Goal: Task Accomplishment & Management: Manage account settings

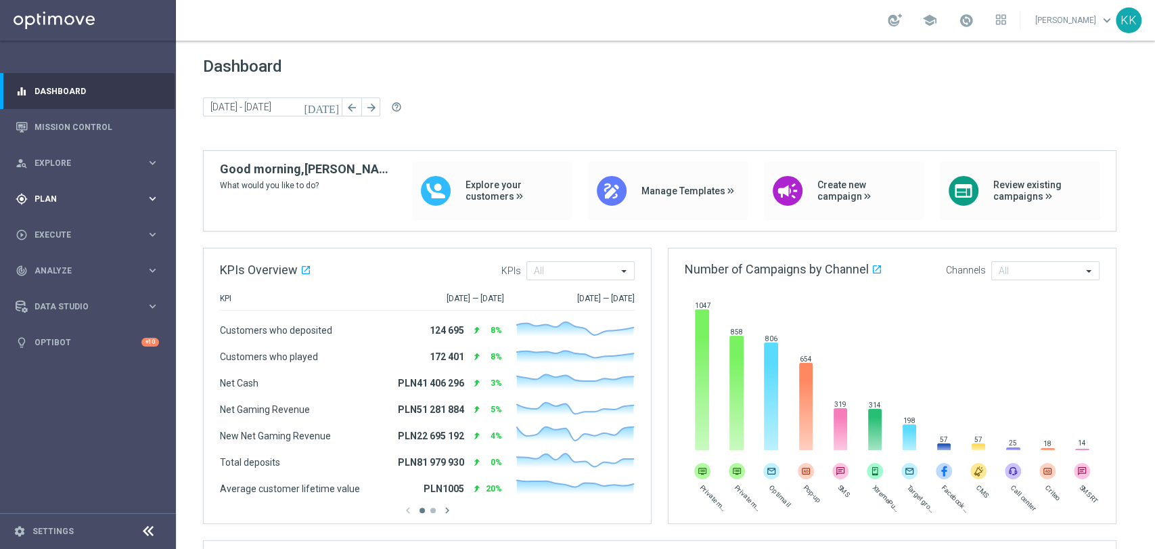
click at [49, 200] on span "Plan" at bounding box center [90, 199] width 112 height 8
click at [65, 267] on span "Templates" at bounding box center [84, 267] width 97 height 8
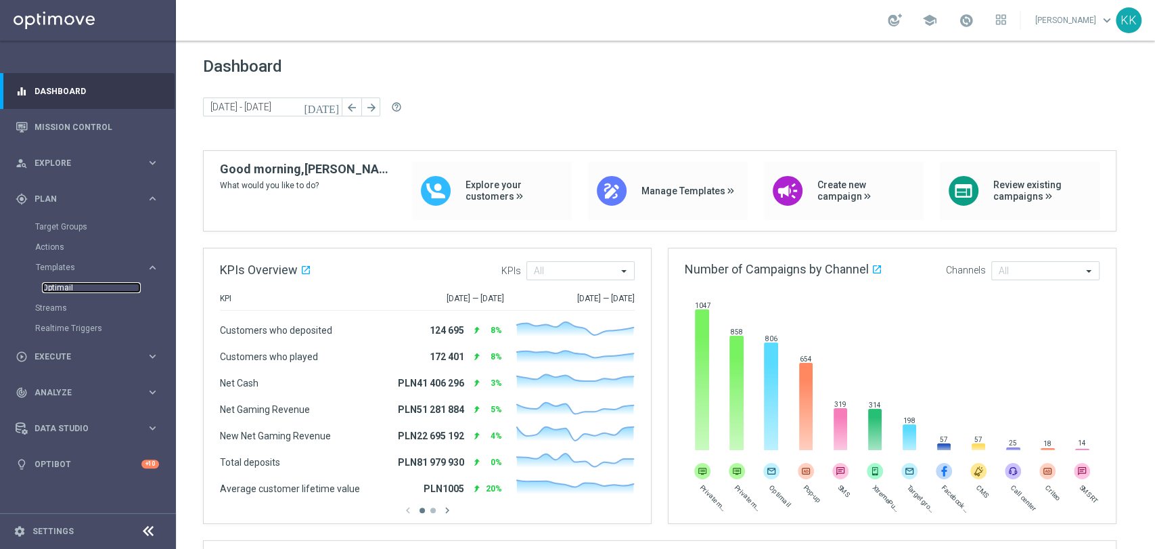
click at [65, 285] on link "Optimail" at bounding box center [91, 287] width 99 height 11
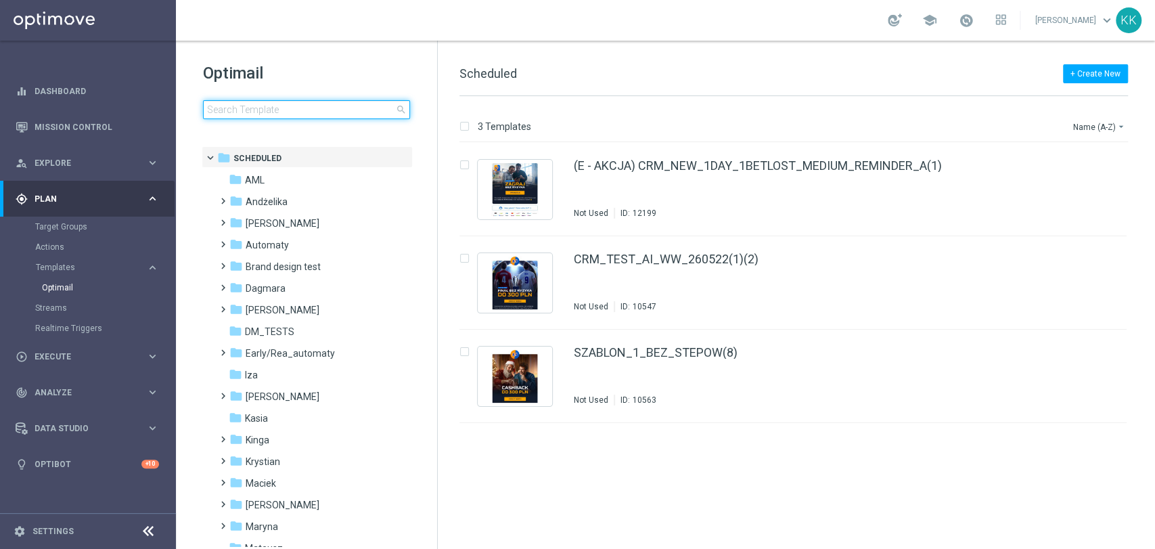
click at [333, 108] on input at bounding box center [306, 109] width 207 height 19
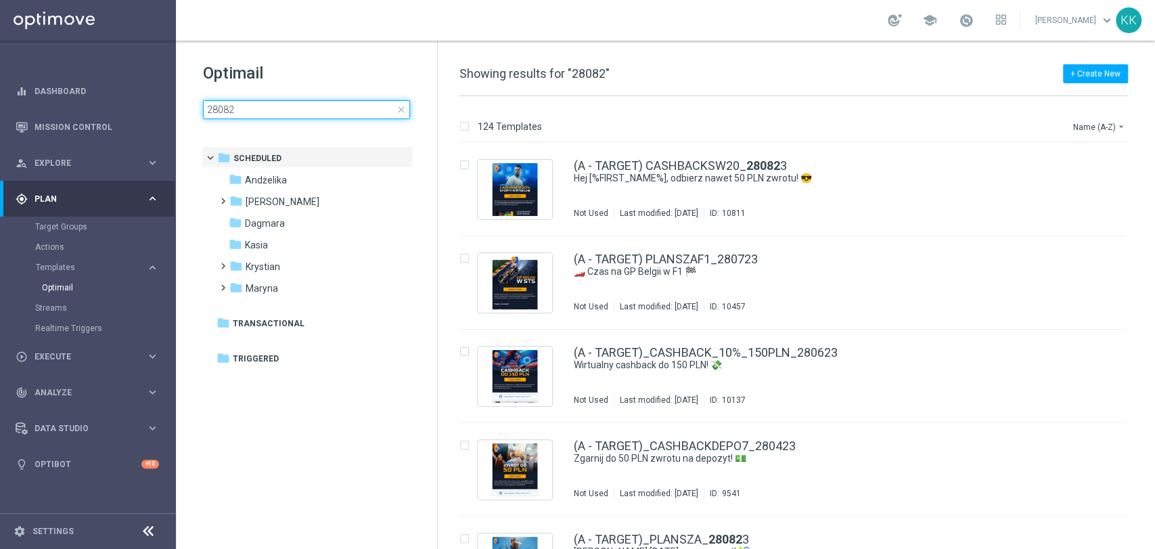
type input "280825"
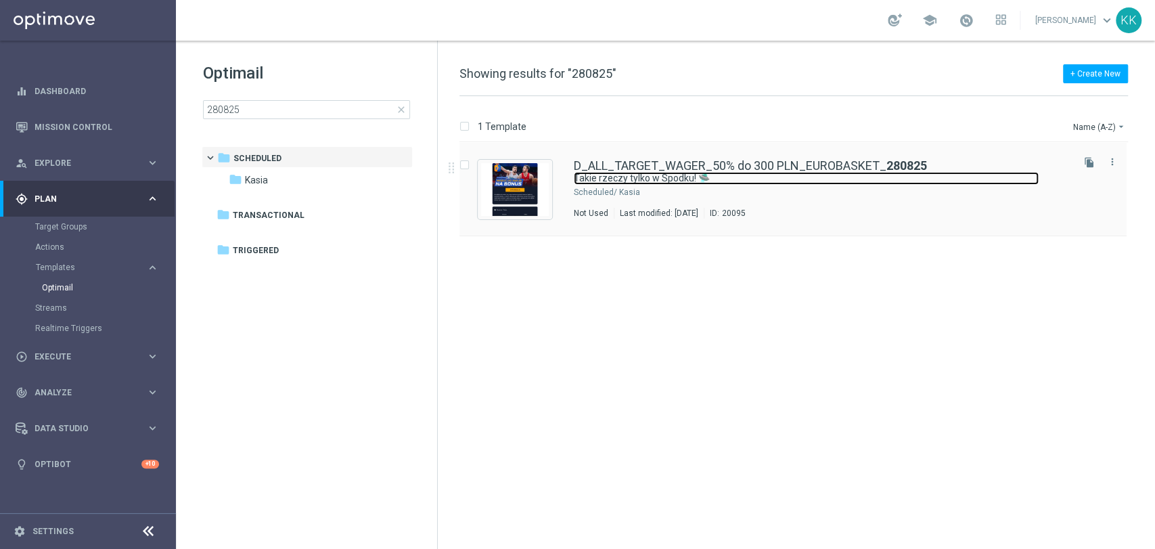
click at [608, 179] on link "Takie rzeczy tylko w Spodku! 🛸" at bounding box center [806, 178] width 465 height 13
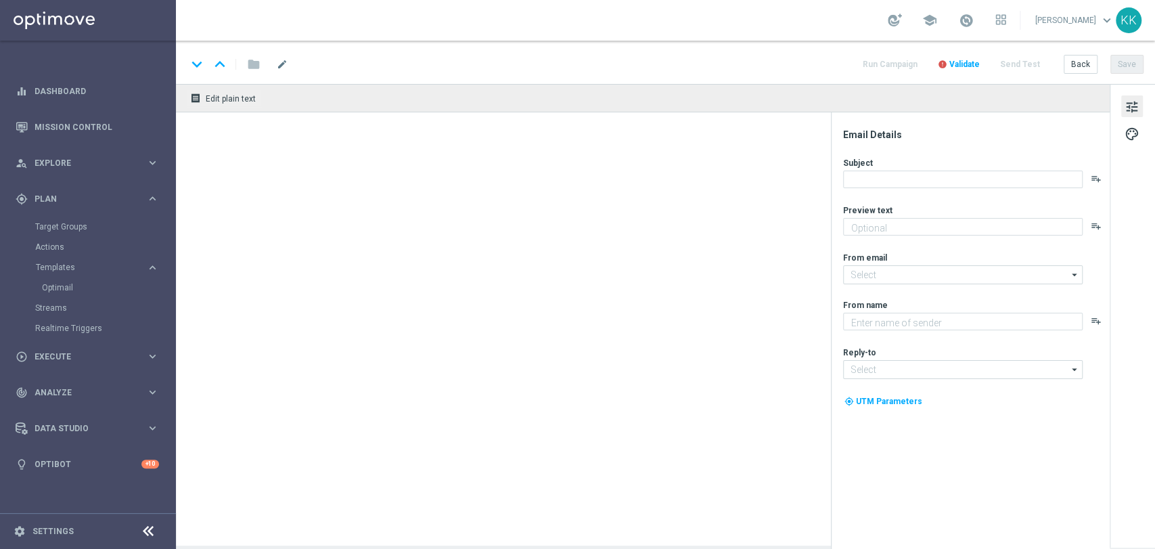
type textarea "Typuj koszykówkę z bonusem do 300 zł 💸"
type input "[EMAIL_ADDRESS][DOMAIN_NAME]"
type textarea "STS"
type input "[EMAIL_ADDRESS][DOMAIN_NAME]"
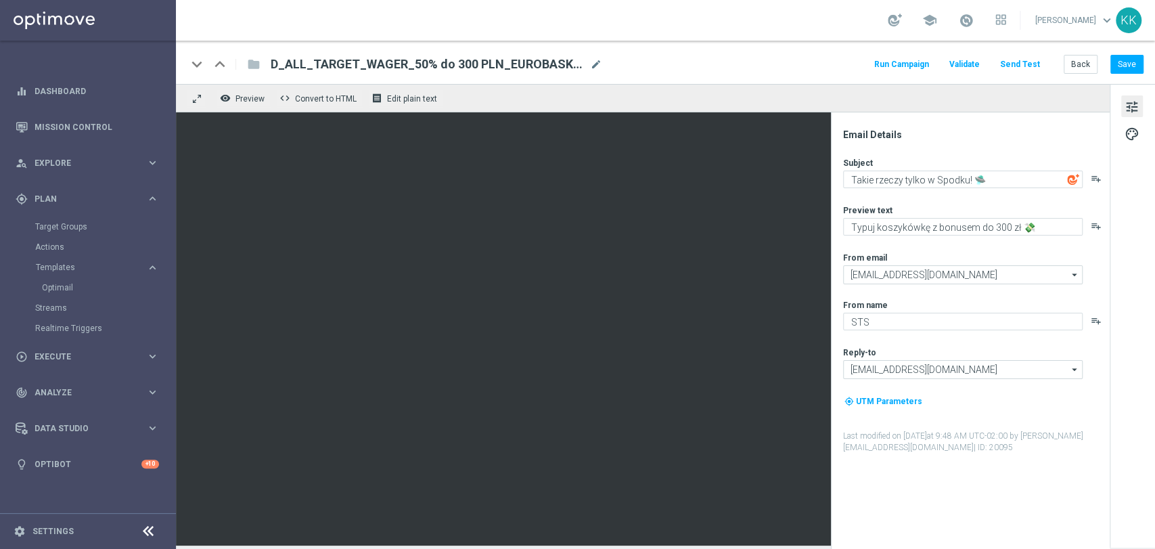
click at [1023, 57] on button "Send Test" at bounding box center [1020, 64] width 44 height 18
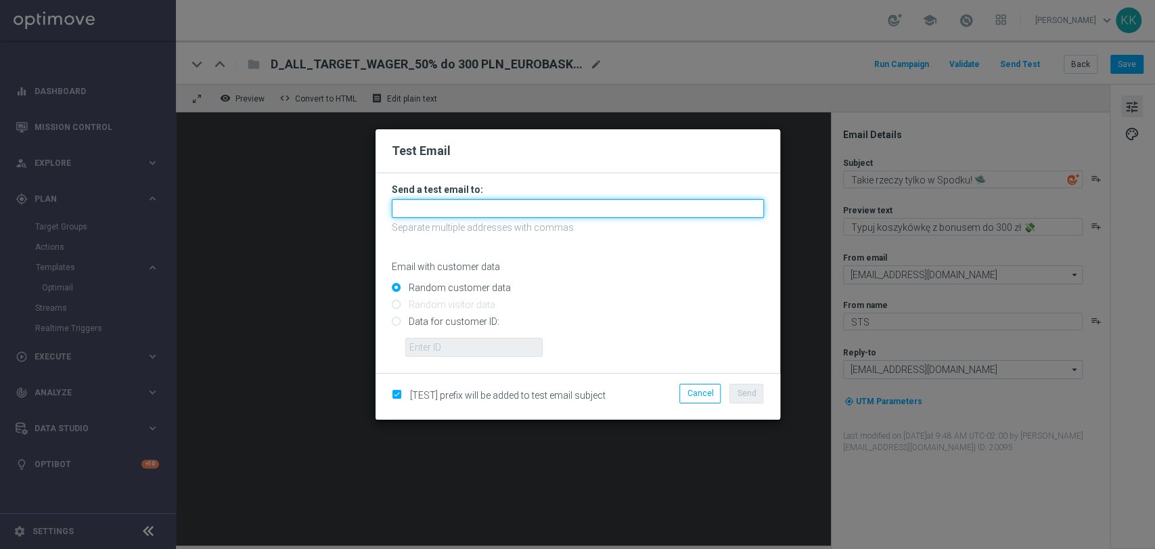
click at [645, 211] on input "text" at bounding box center [578, 208] width 372 height 19
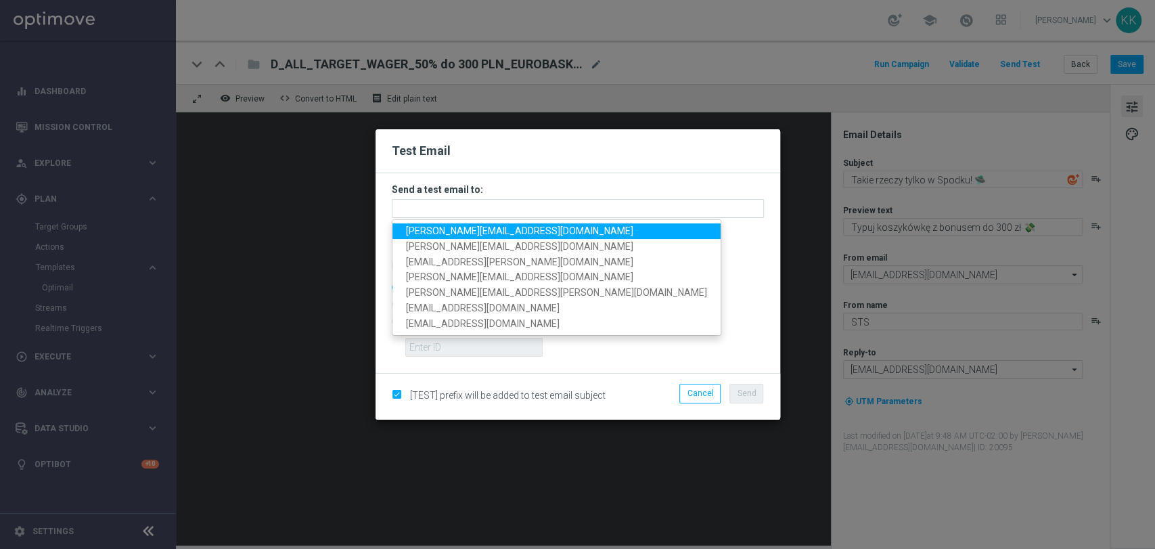
click at [533, 226] on link "[PERSON_NAME][EMAIL_ADDRESS][DOMAIN_NAME]" at bounding box center [556, 231] width 328 height 16
type input "[PERSON_NAME][EMAIL_ADDRESS][DOMAIN_NAME]"
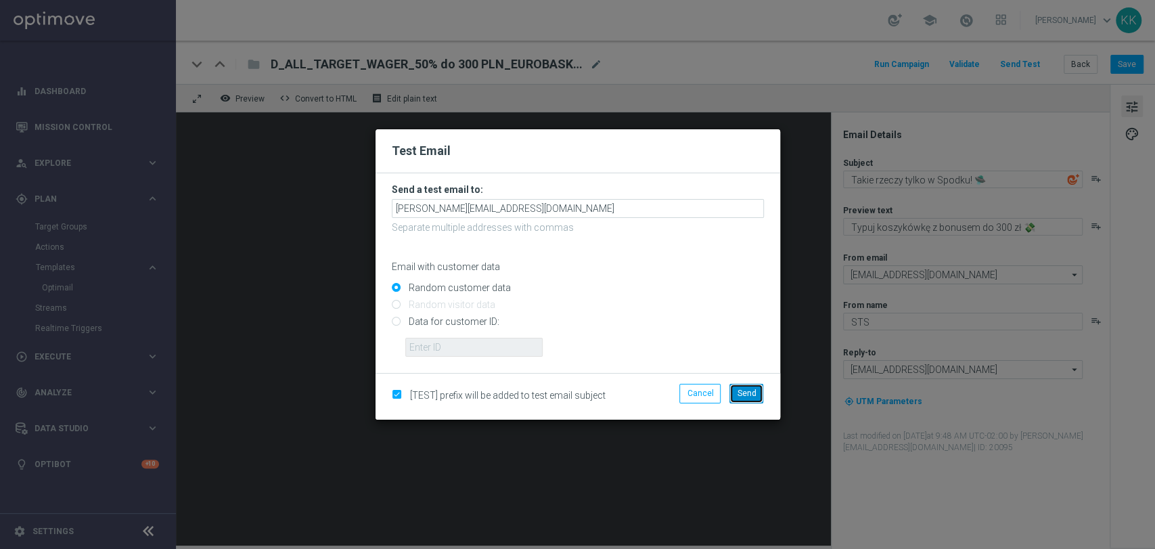
click at [748, 388] on span "Send" at bounding box center [746, 392] width 19 height 9
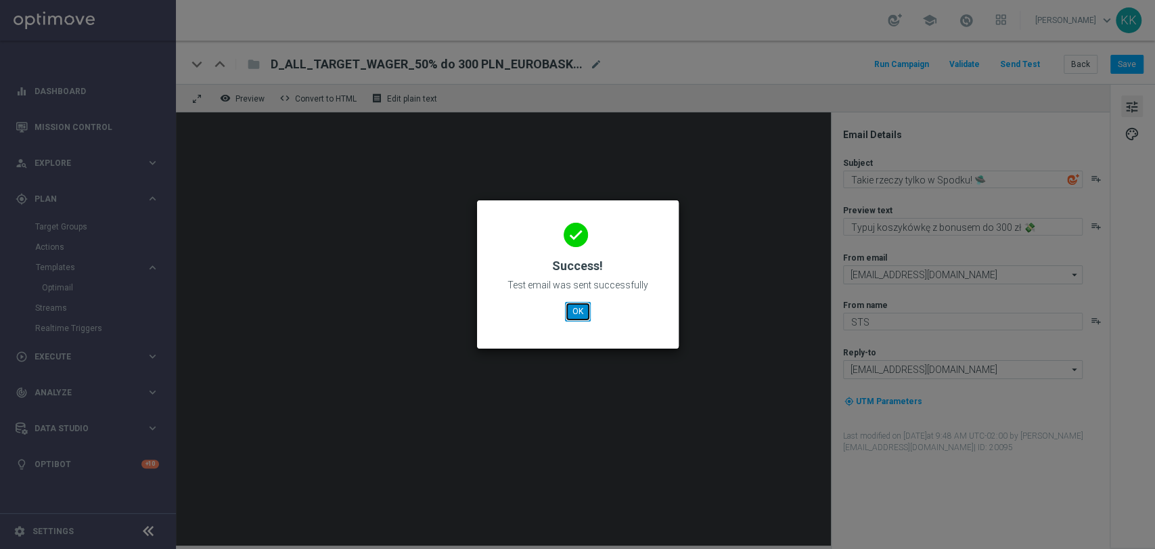
click at [574, 317] on button "OK" at bounding box center [578, 311] width 26 height 19
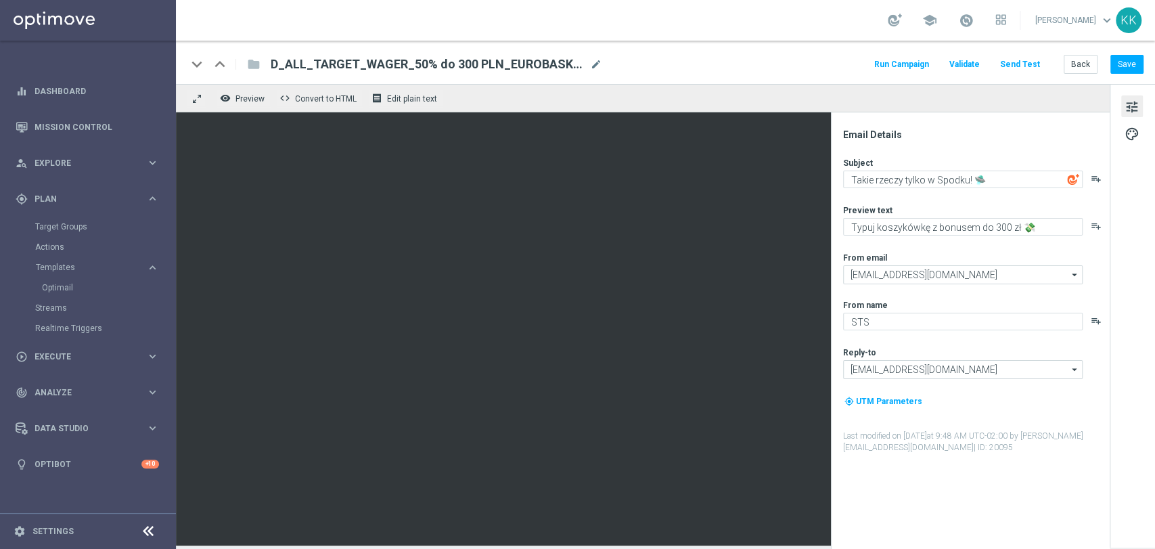
click at [1023, 60] on button "Send Test" at bounding box center [1020, 64] width 44 height 18
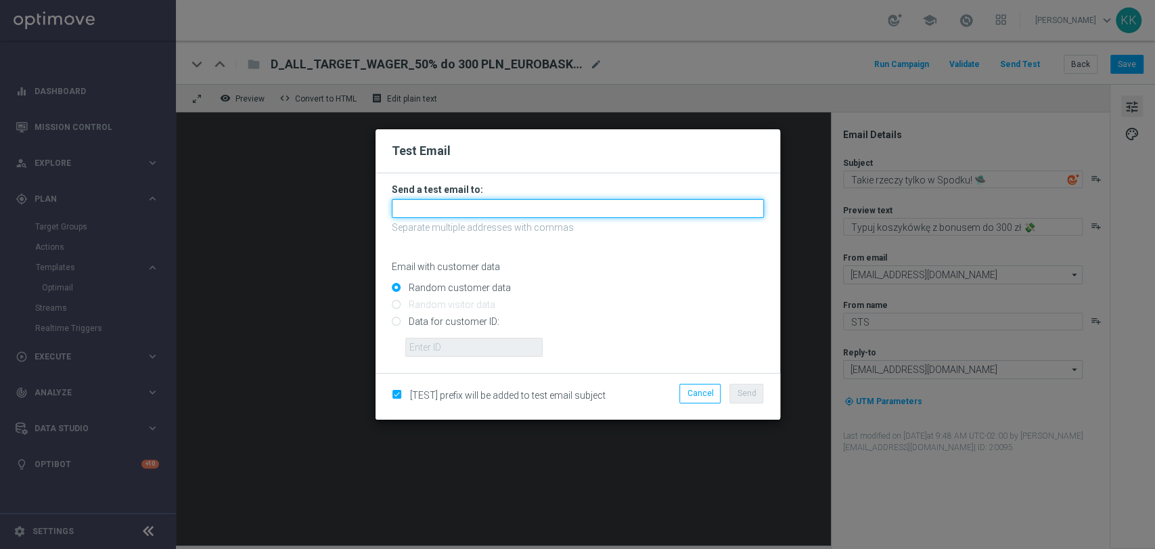
click at [438, 212] on input "text" at bounding box center [578, 208] width 372 height 19
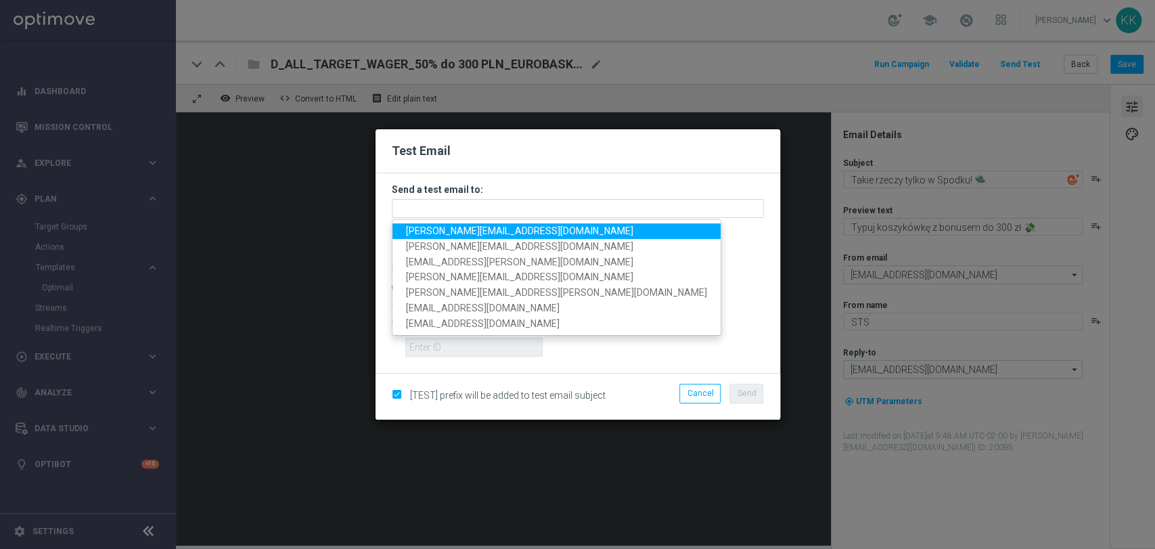
click at [446, 227] on span "[PERSON_NAME][EMAIL_ADDRESS][DOMAIN_NAME]" at bounding box center [519, 230] width 227 height 11
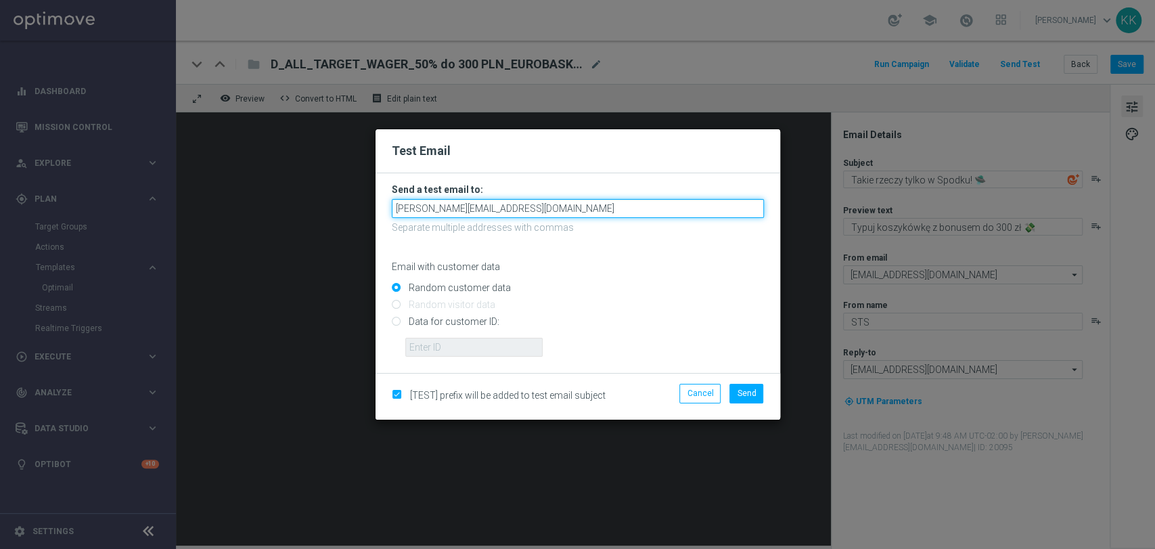
click at [515, 208] on input "[PERSON_NAME][EMAIL_ADDRESS][DOMAIN_NAME]" at bounding box center [578, 208] width 372 height 19
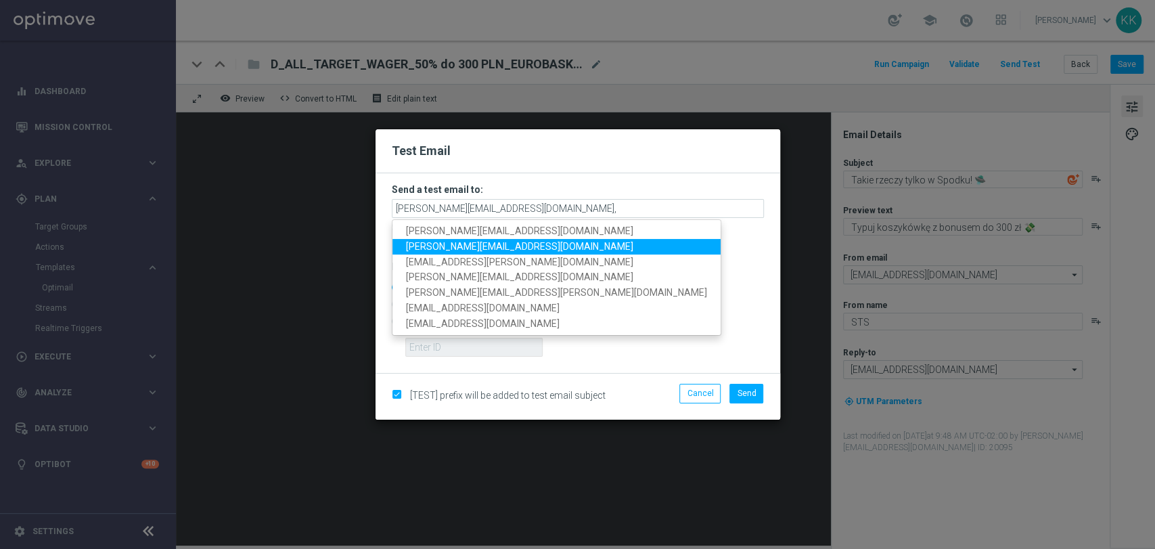
click at [503, 241] on link "[PERSON_NAME][EMAIL_ADDRESS][DOMAIN_NAME]" at bounding box center [556, 247] width 328 height 16
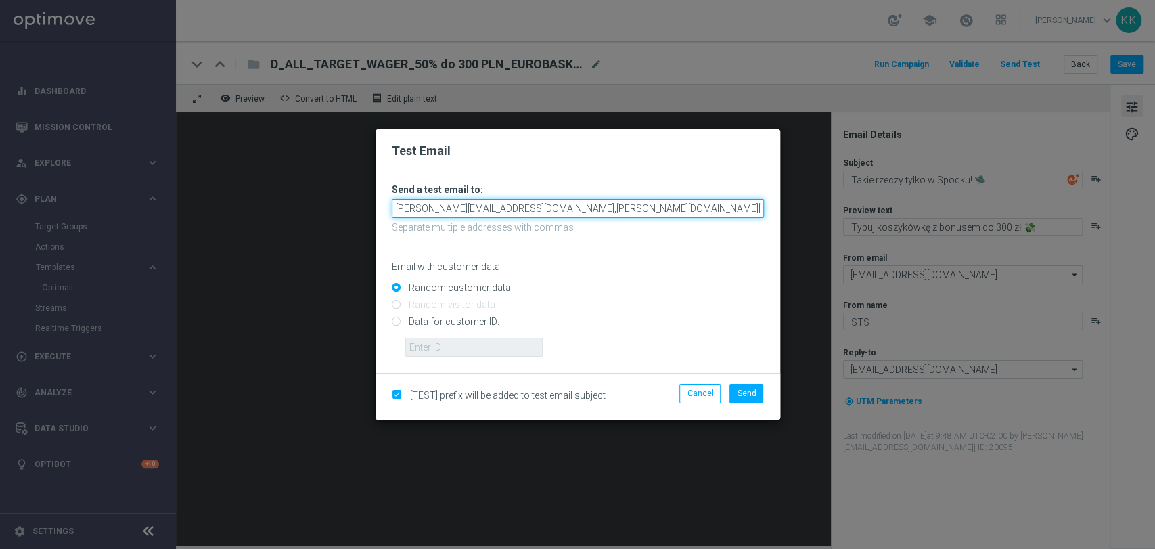
click at [611, 208] on input "[PERSON_NAME][EMAIL_ADDRESS][DOMAIN_NAME],[PERSON_NAME][DOMAIN_NAME][EMAIL_ADDR…" at bounding box center [578, 208] width 372 height 19
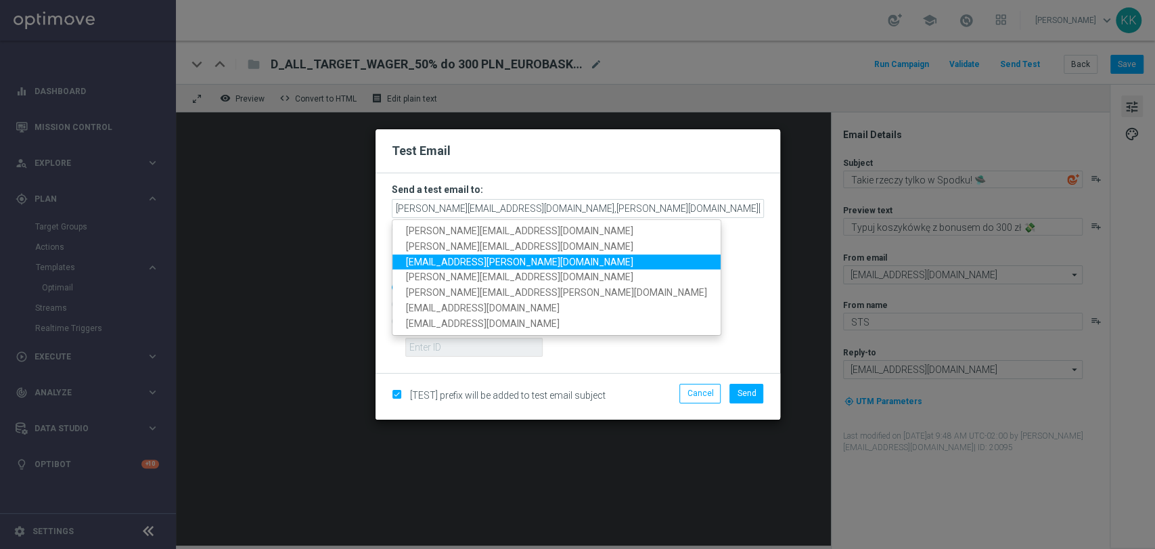
click at [499, 256] on span "[EMAIL_ADDRESS][PERSON_NAME][DOMAIN_NAME]" at bounding box center [519, 261] width 227 height 11
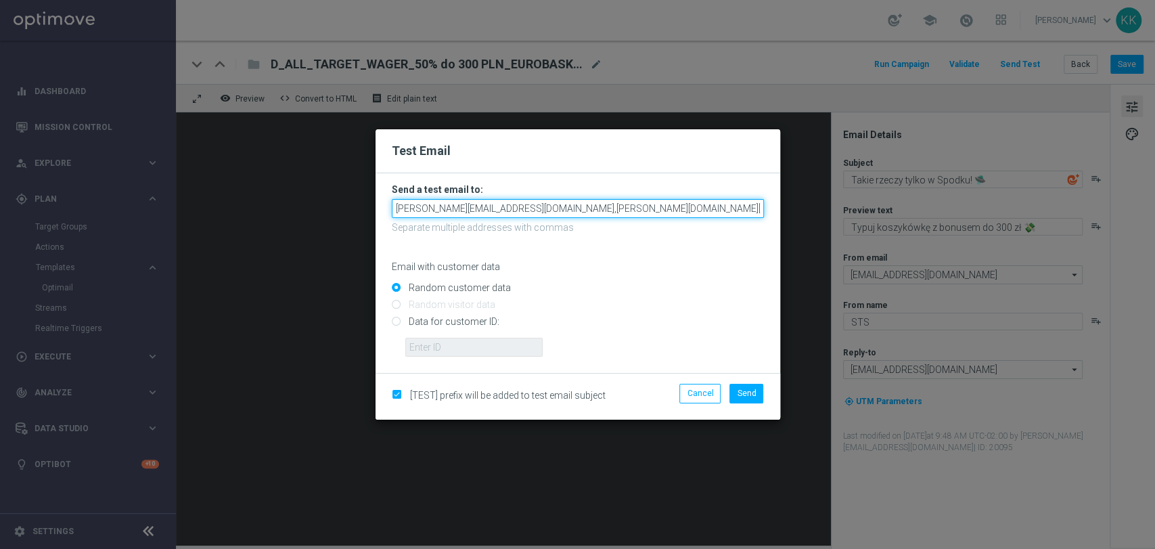
click at [739, 207] on input "[PERSON_NAME][EMAIL_ADDRESS][DOMAIN_NAME],[PERSON_NAME][DOMAIN_NAME][EMAIL_ADDR…" at bounding box center [578, 208] width 372 height 19
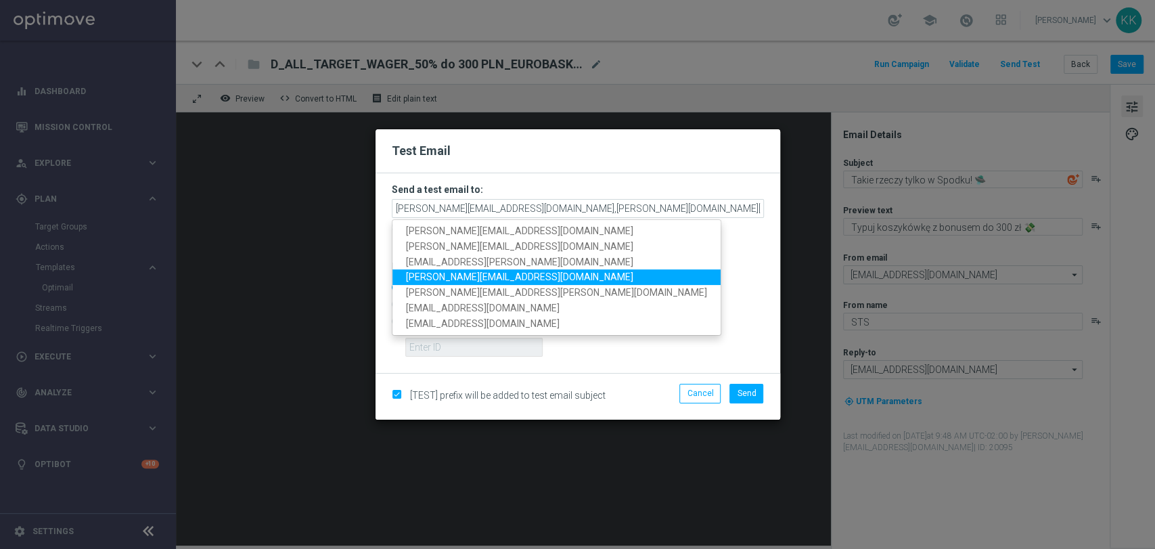
click at [522, 274] on link "[PERSON_NAME][EMAIL_ADDRESS][DOMAIN_NAME]" at bounding box center [556, 278] width 328 height 16
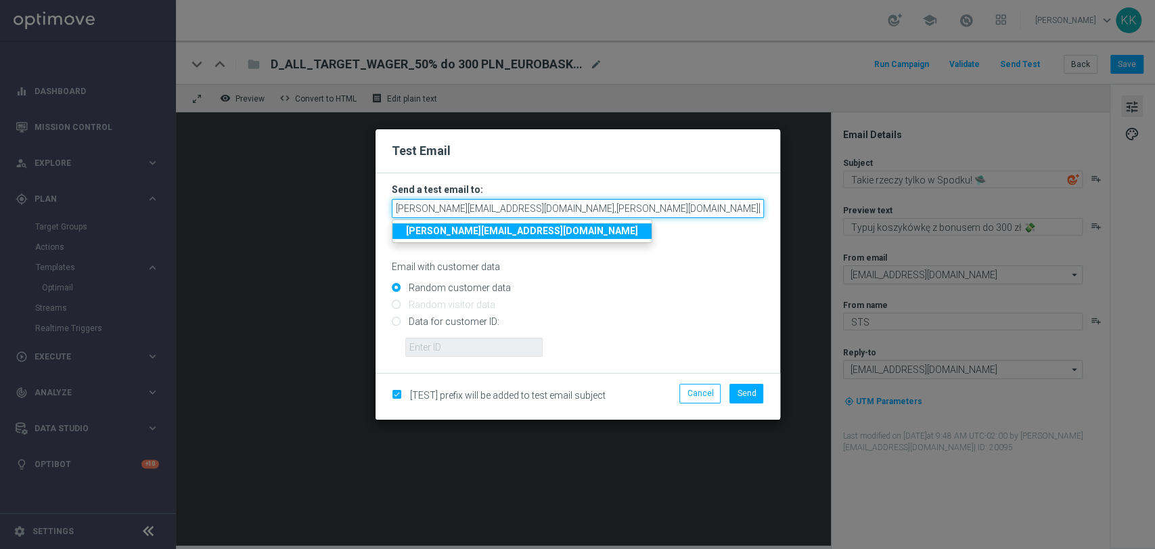
drag, startPoint x: 714, startPoint y: 209, endPoint x: 1013, endPoint y: 155, distance: 303.8
click at [914, 180] on modal-container "Test Email Send a test email to: [PERSON_NAME][EMAIL_ADDRESS][DOMAIN_NAME],[PER…" at bounding box center [577, 274] width 1155 height 549
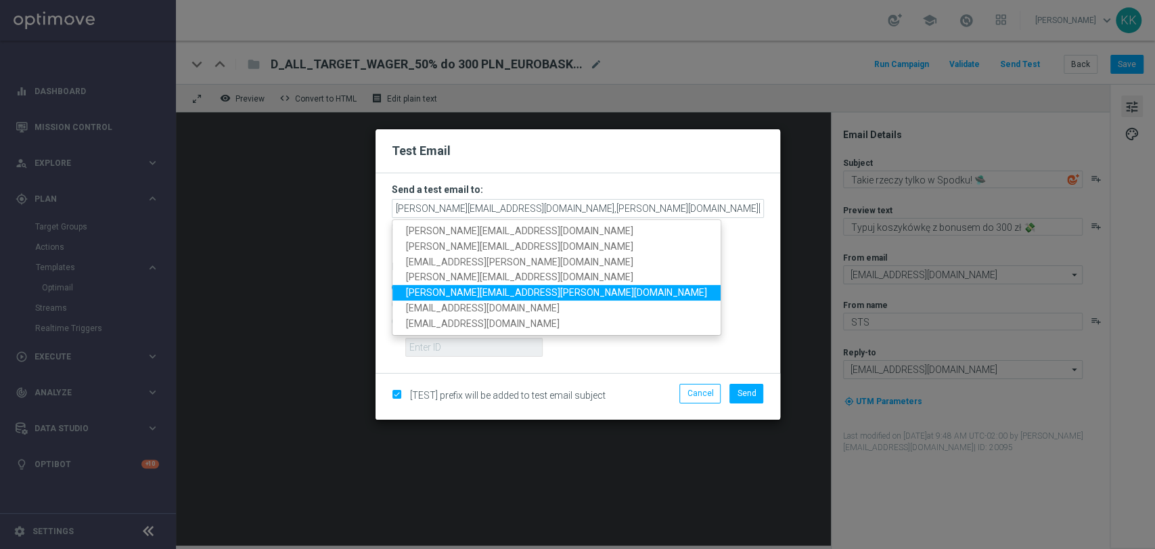
click at [535, 288] on link "[PERSON_NAME][EMAIL_ADDRESS][PERSON_NAME][DOMAIN_NAME]" at bounding box center [556, 293] width 328 height 16
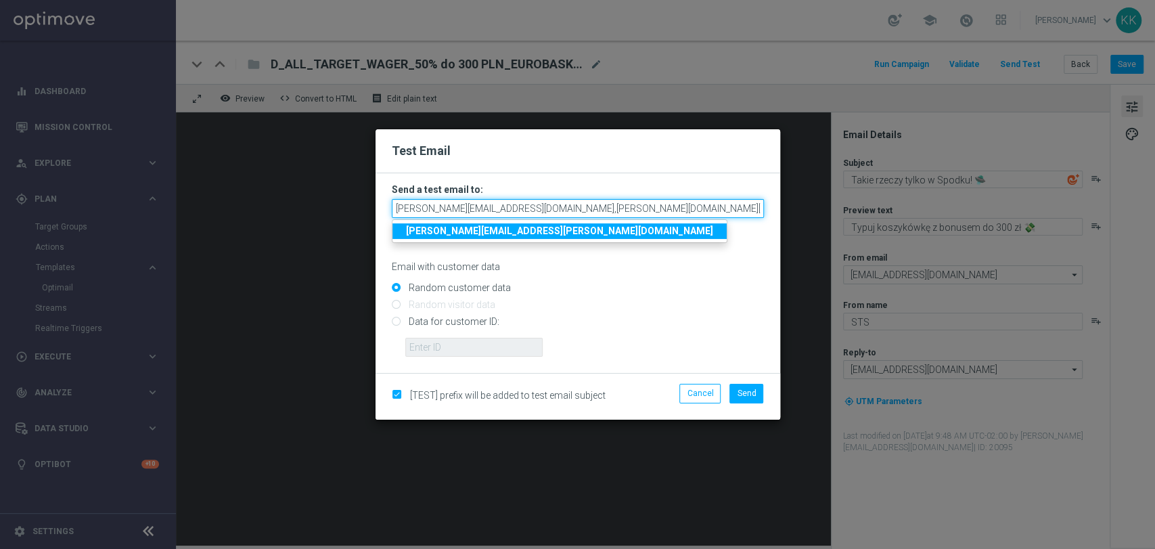
drag, startPoint x: 722, startPoint y: 212, endPoint x: 1094, endPoint y: 192, distance: 373.2
click at [1094, 192] on modal-container "Test Email Send a test email to: [PERSON_NAME][EMAIL_ADDRESS][DOMAIN_NAME],[PER…" at bounding box center [577, 274] width 1155 height 549
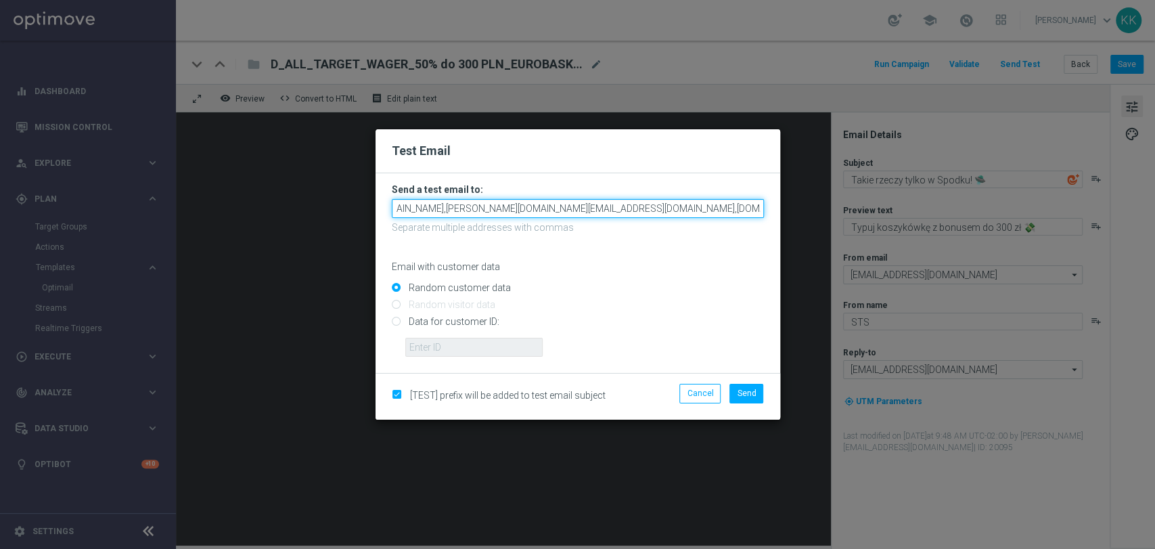
scroll to position [0, 172]
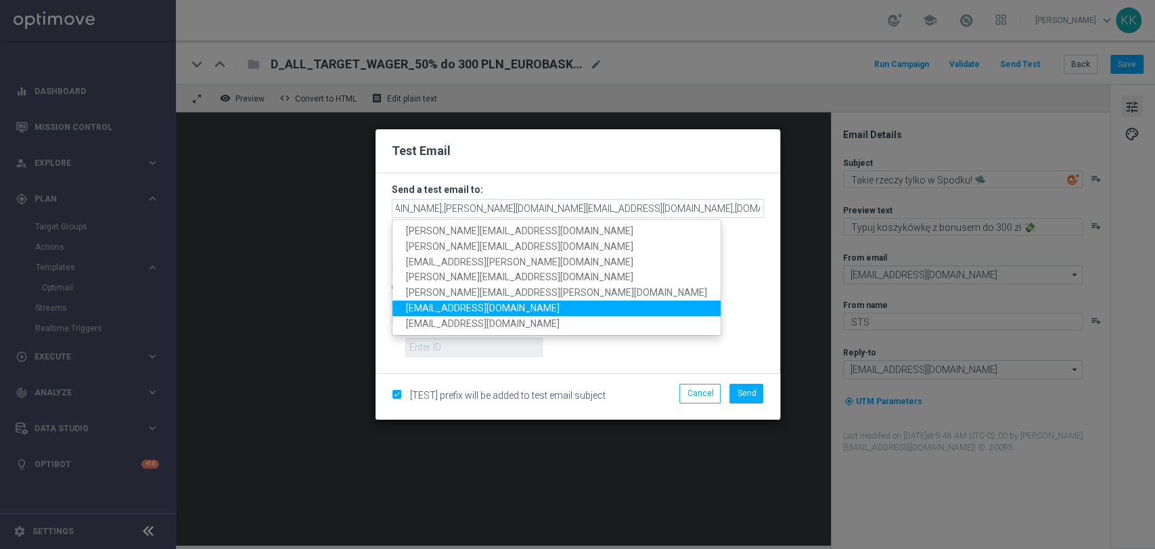
click at [514, 300] on link "[EMAIL_ADDRESS][DOMAIN_NAME]" at bounding box center [556, 308] width 328 height 16
type input "[PERSON_NAME][EMAIL_ADDRESS][DOMAIN_NAME],[PERSON_NAME][DOMAIN_NAME][EMAIL_ADDR…"
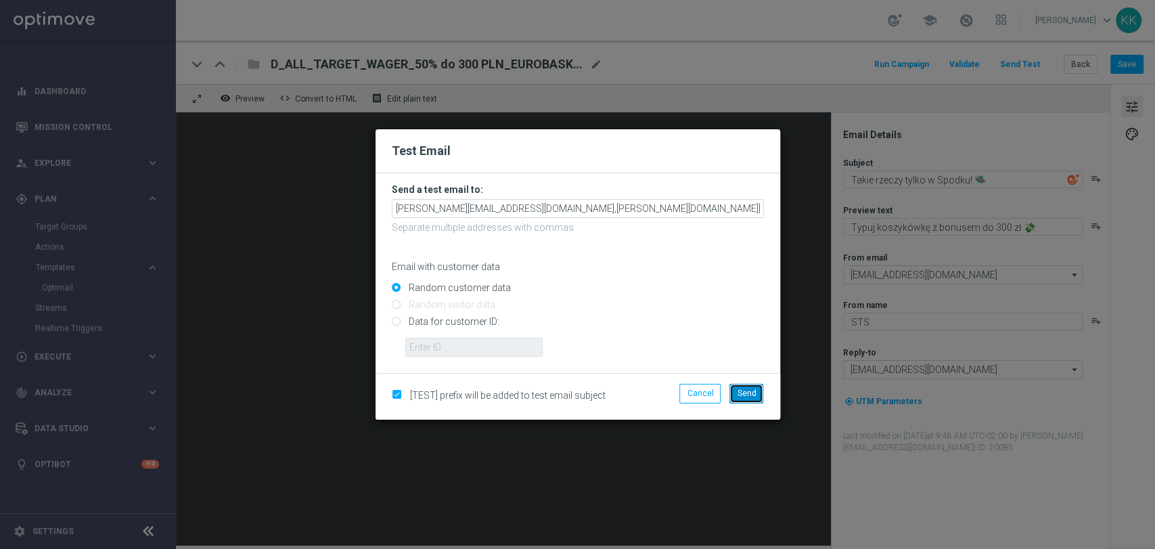
click at [756, 391] on button "Send" at bounding box center [746, 393] width 34 height 19
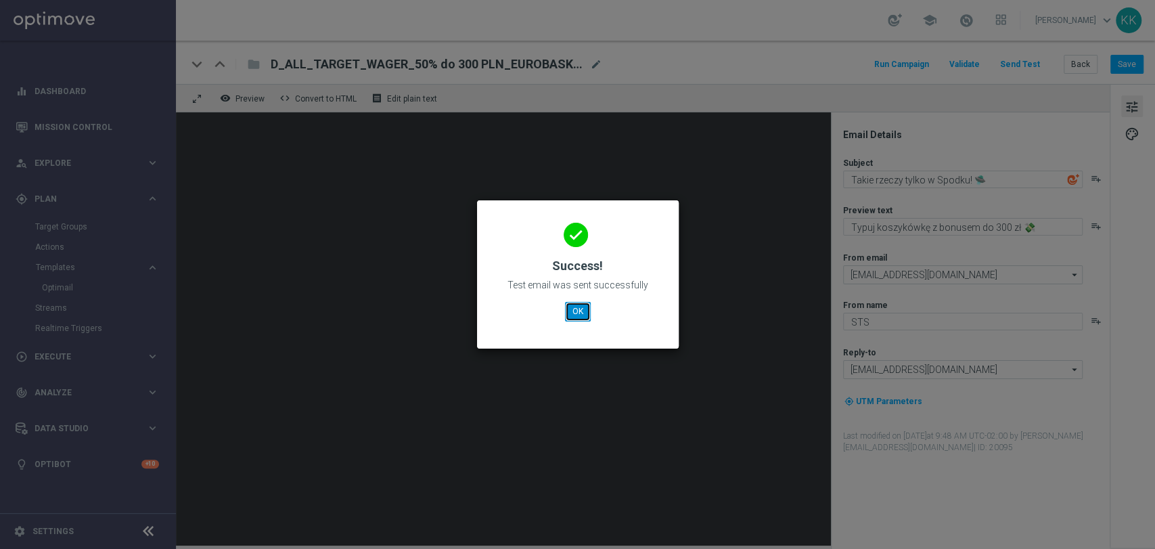
click at [574, 310] on button "OK" at bounding box center [578, 311] width 26 height 19
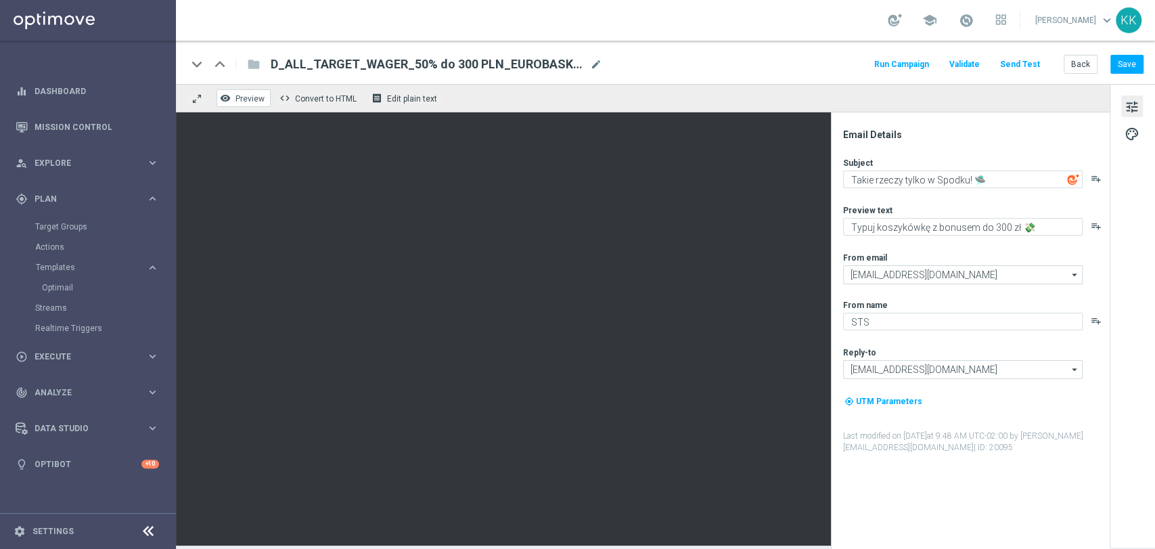
click at [249, 94] on span "Preview" at bounding box center [249, 98] width 29 height 9
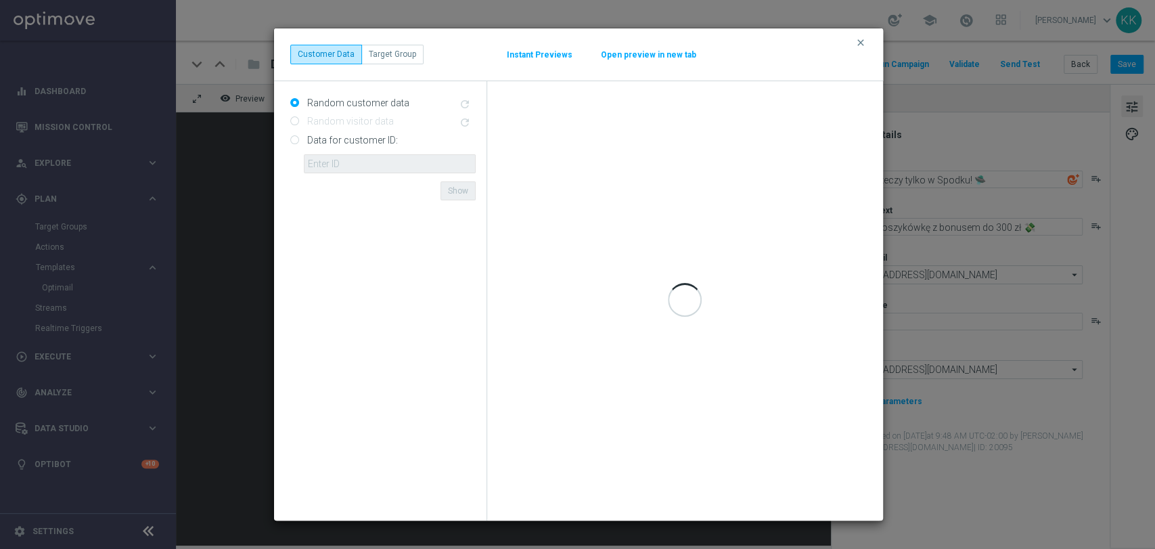
click at [663, 57] on button "Open preview in new tab" at bounding box center [648, 54] width 97 height 11
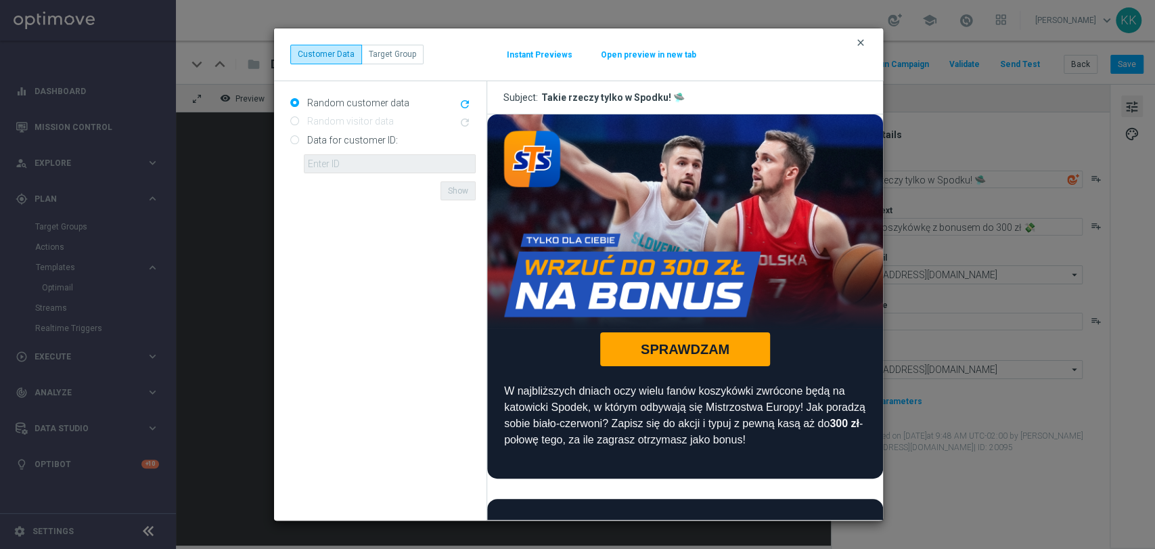
click at [860, 41] on icon "clear" at bounding box center [860, 42] width 11 height 11
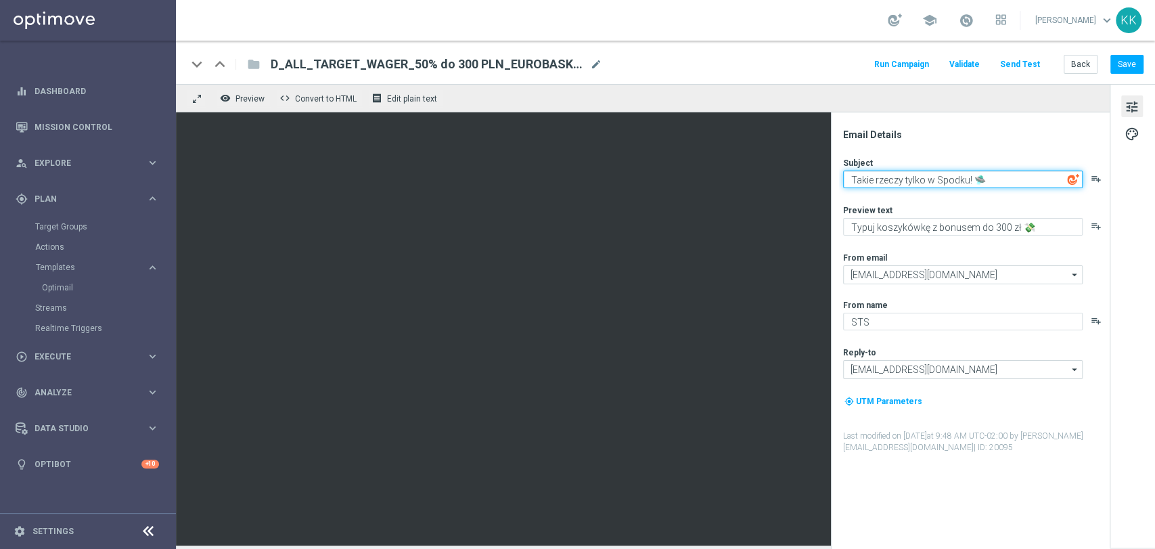
click at [909, 183] on textarea "Takie rzeczy tylko w Spodku! 🛸" at bounding box center [962, 179] width 239 height 18
click at [921, 190] on div "Subject Takie rzeczy tylko w Spodku! 🛸 playlist_add Preview text Typuj koszyków…" at bounding box center [975, 305] width 265 height 296
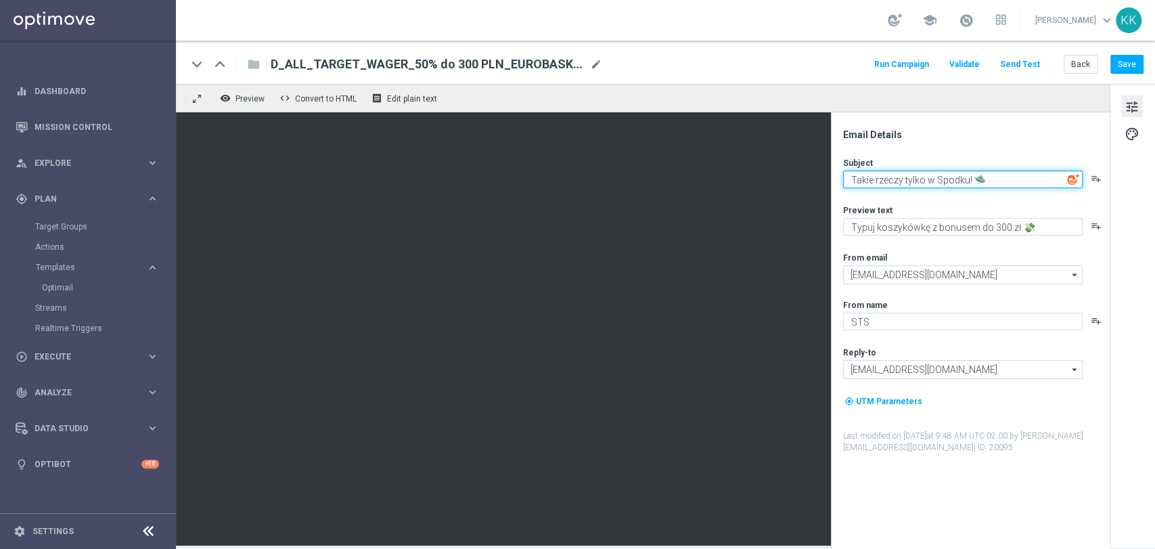
click at [922, 185] on textarea "Takie rzeczy tylko w Spodku! 🛸" at bounding box center [962, 179] width 239 height 18
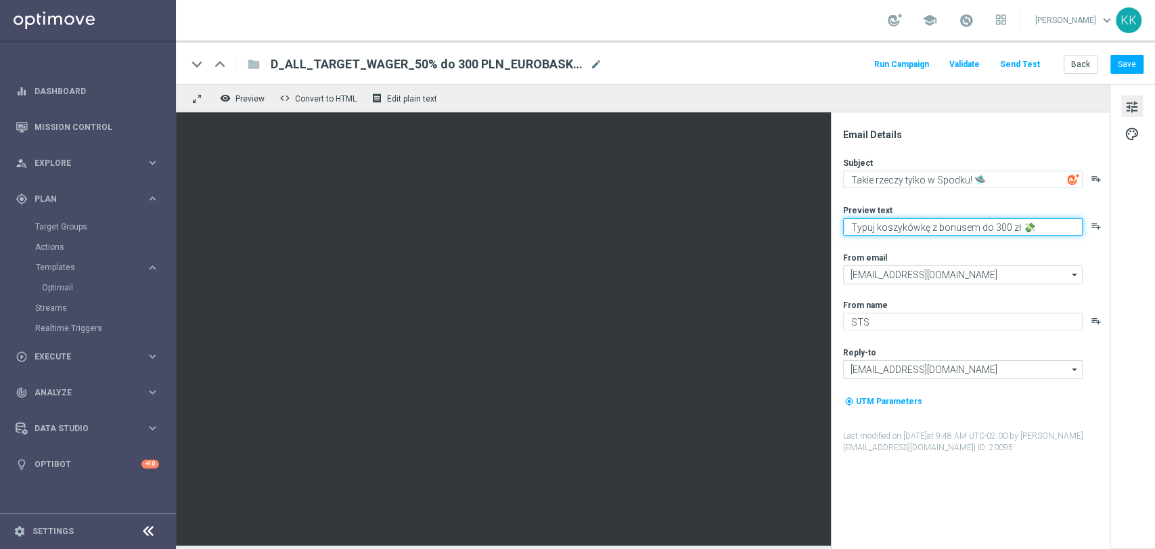
click at [918, 231] on textarea "Typuj koszykówkę z bonusem do 300 zł 💸" at bounding box center [962, 227] width 239 height 18
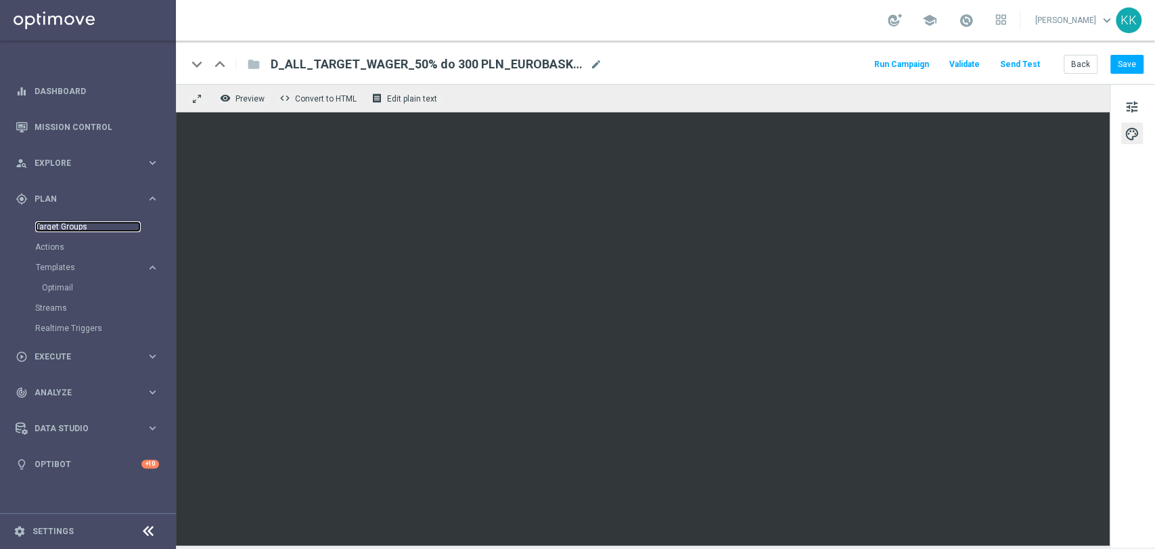
click at [36, 229] on link "Target Groups" at bounding box center [88, 226] width 106 height 11
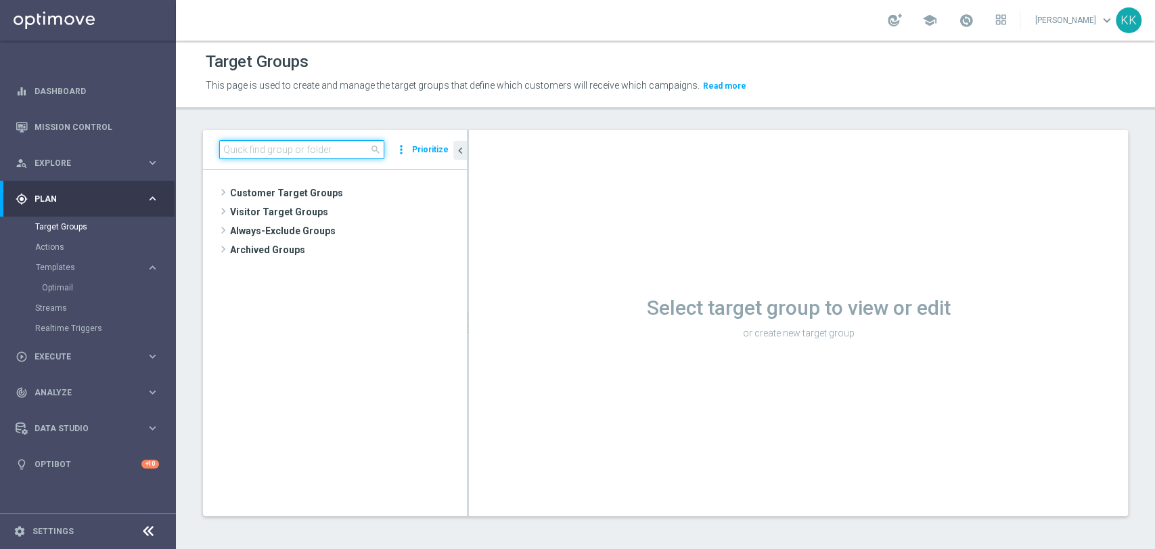
click at [342, 143] on input at bounding box center [301, 149] width 165 height 19
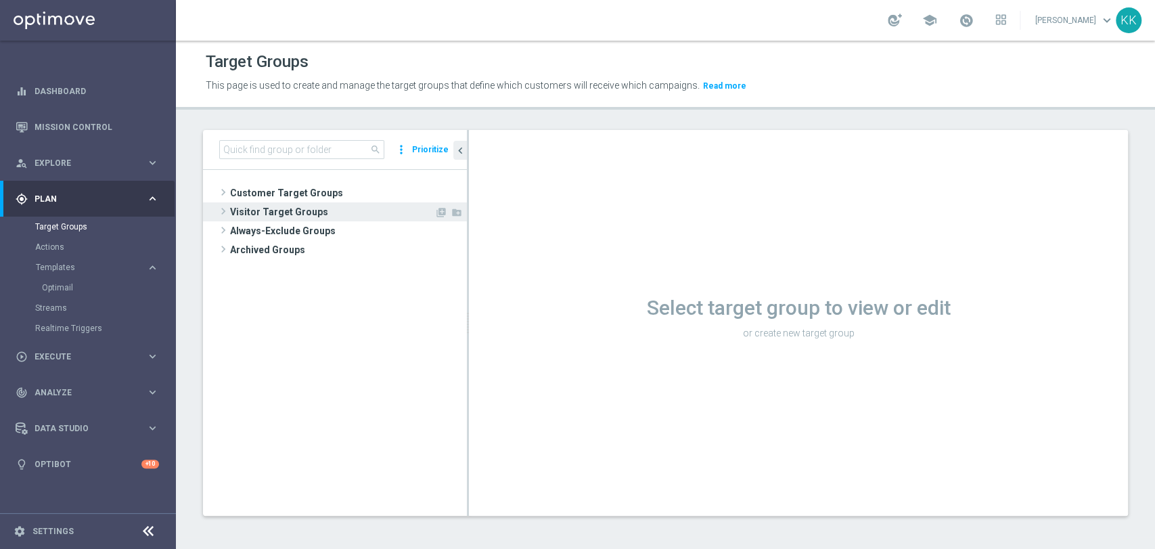
click at [305, 190] on span "Customer Target Groups" at bounding box center [348, 192] width 237 height 19
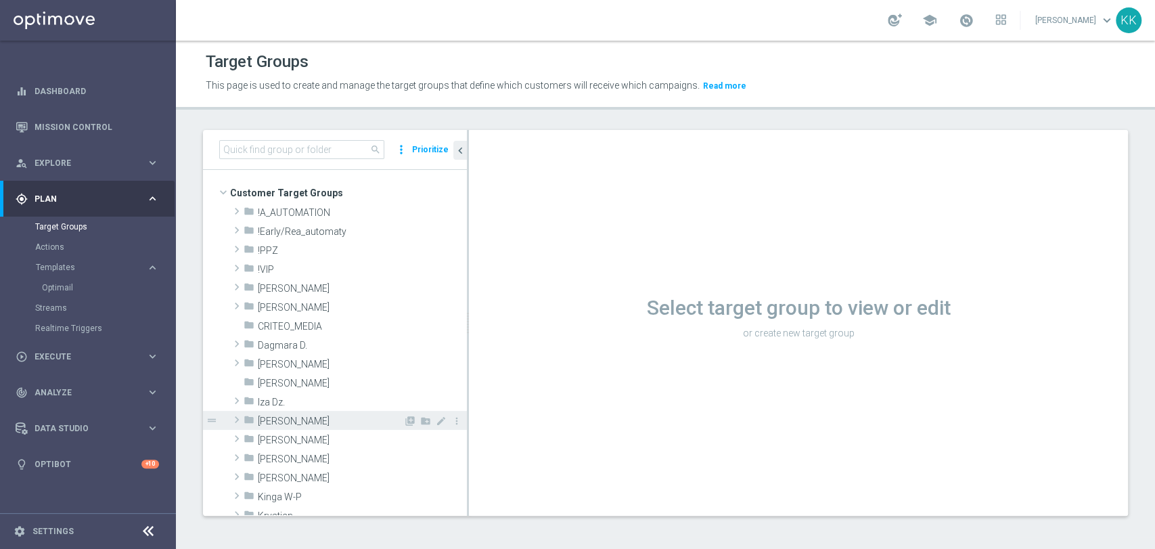
scroll to position [75, 0]
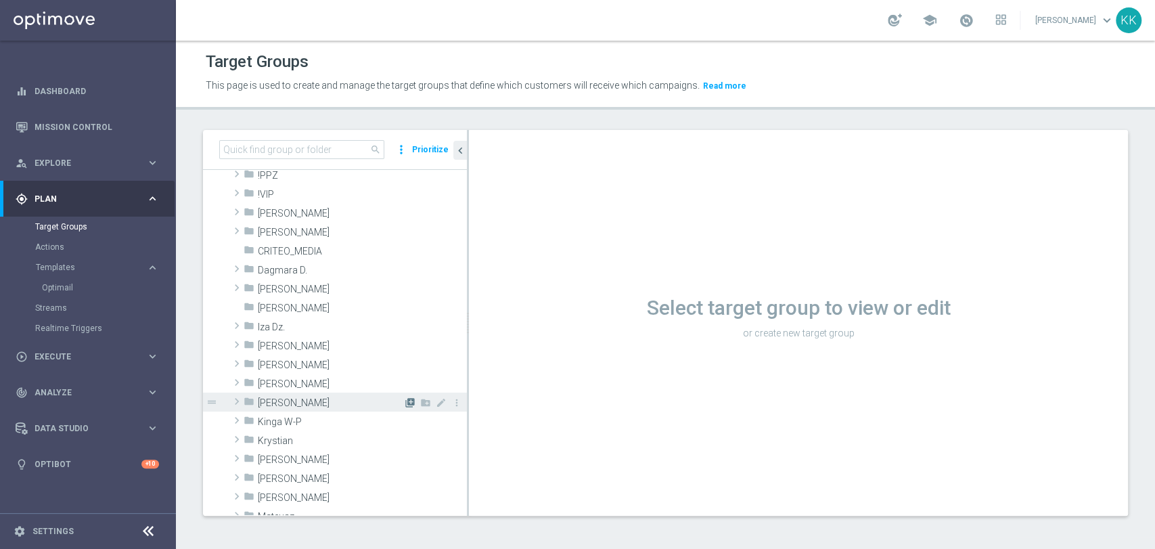
click at [404, 402] on icon "library_add" at bounding box center [409, 402] width 11 height 11
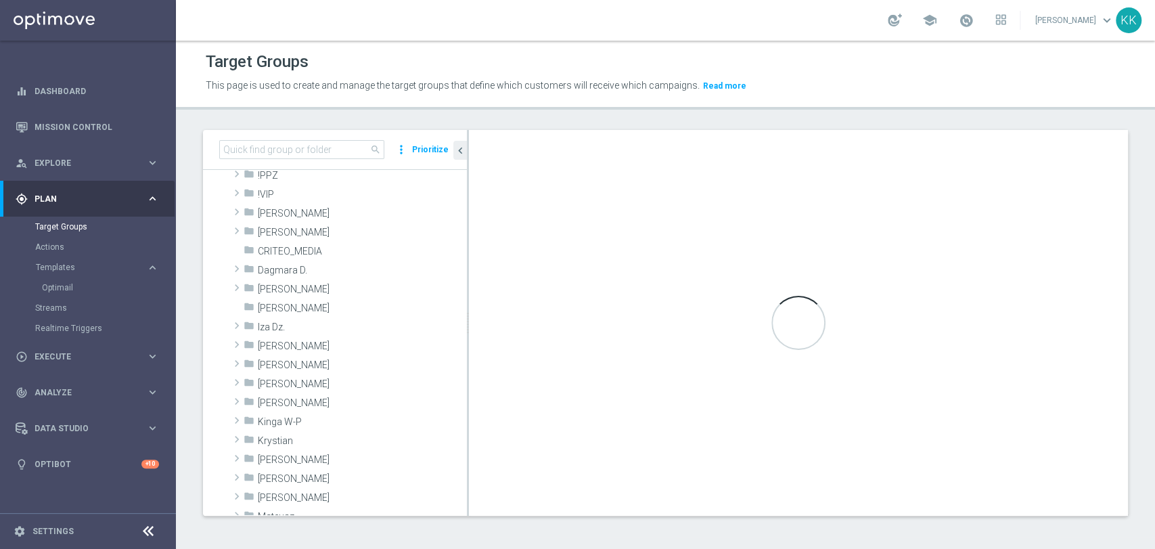
scroll to position [0, 0]
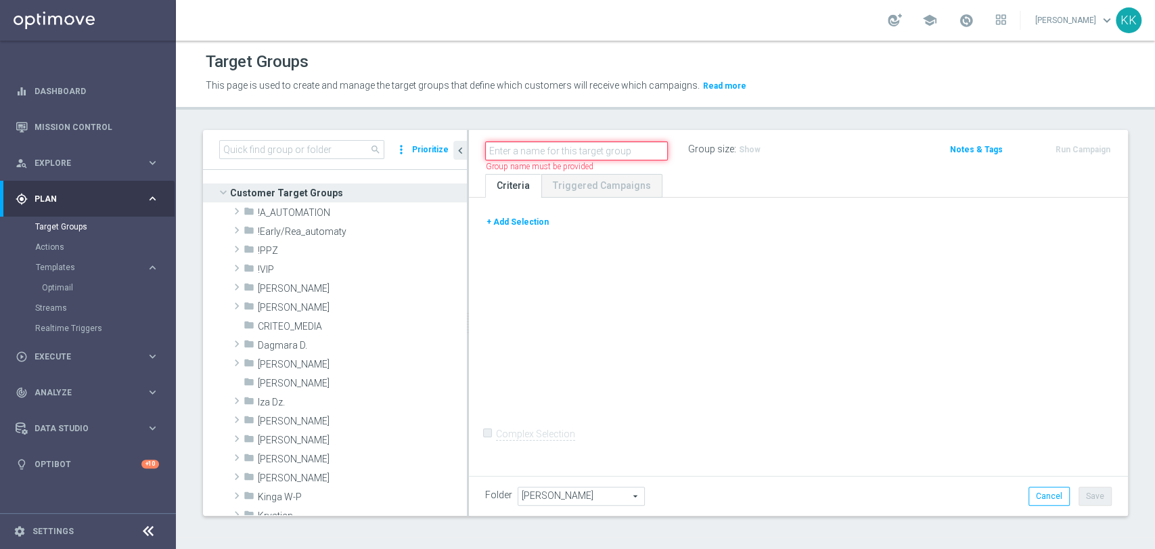
click at [588, 151] on input "text" at bounding box center [576, 150] width 183 height 19
paste input "D_ALL_TARGET_WAGER_50% do 300 PLN_EUROBASKET_280825"
type input "D_ALL_TARGET_WAGER_50% do 300 PLN_EUROBASKET_280825"
click at [539, 225] on button "+ Add Selection" at bounding box center [517, 221] width 65 height 15
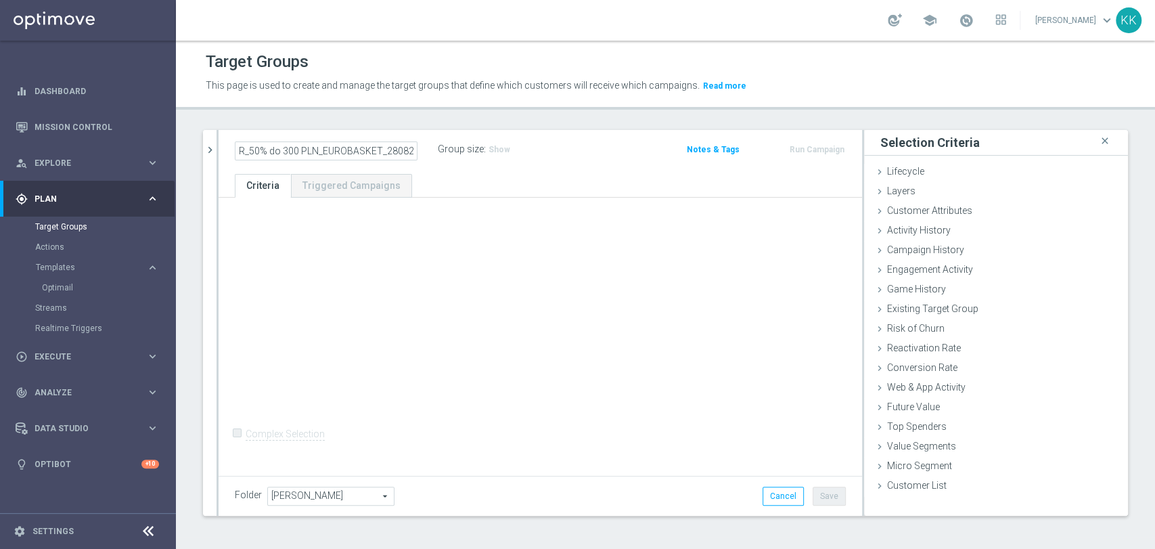
scroll to position [0, 0]
click at [944, 252] on span "Campaign History" at bounding box center [925, 249] width 77 height 11
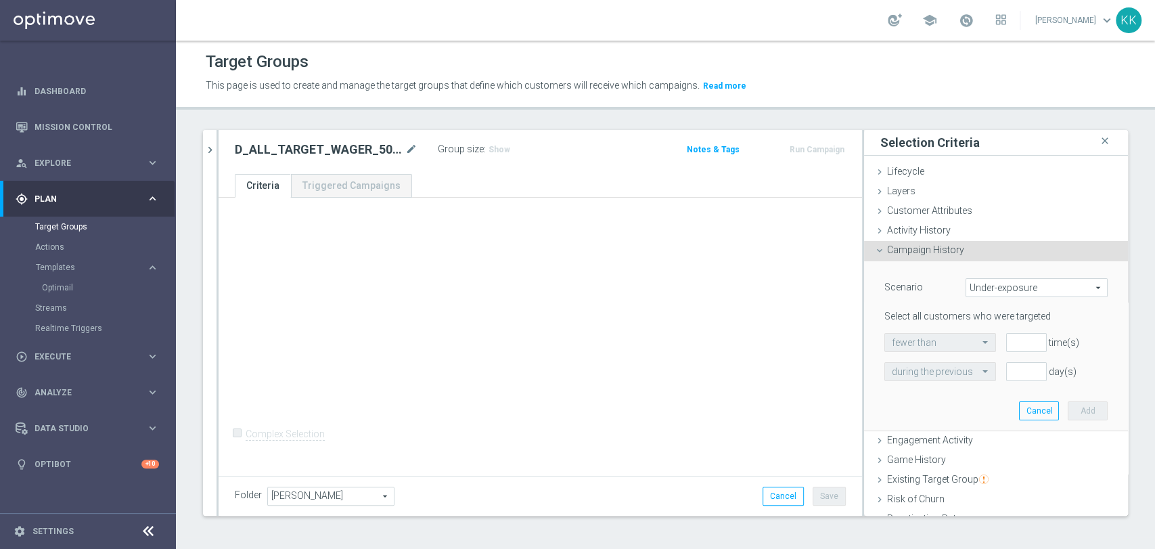
click at [990, 283] on span "Under-exposure" at bounding box center [1036, 288] width 141 height 18
click at [988, 374] on span "Custom" at bounding box center [1036, 377] width 127 height 11
type input "Custom"
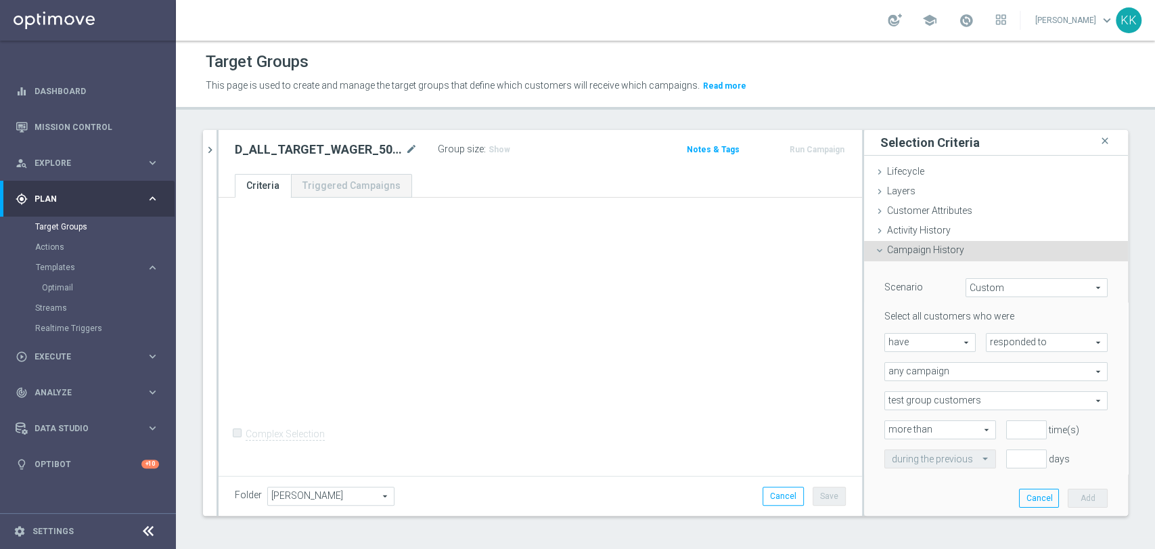
click at [1001, 342] on span "responded to" at bounding box center [1046, 342] width 120 height 18
click at [1002, 374] on span "been targeted with" at bounding box center [1046, 379] width 107 height 11
type input "been targeted with"
click at [980, 373] on span "any campaign" at bounding box center [996, 372] width 222 height 18
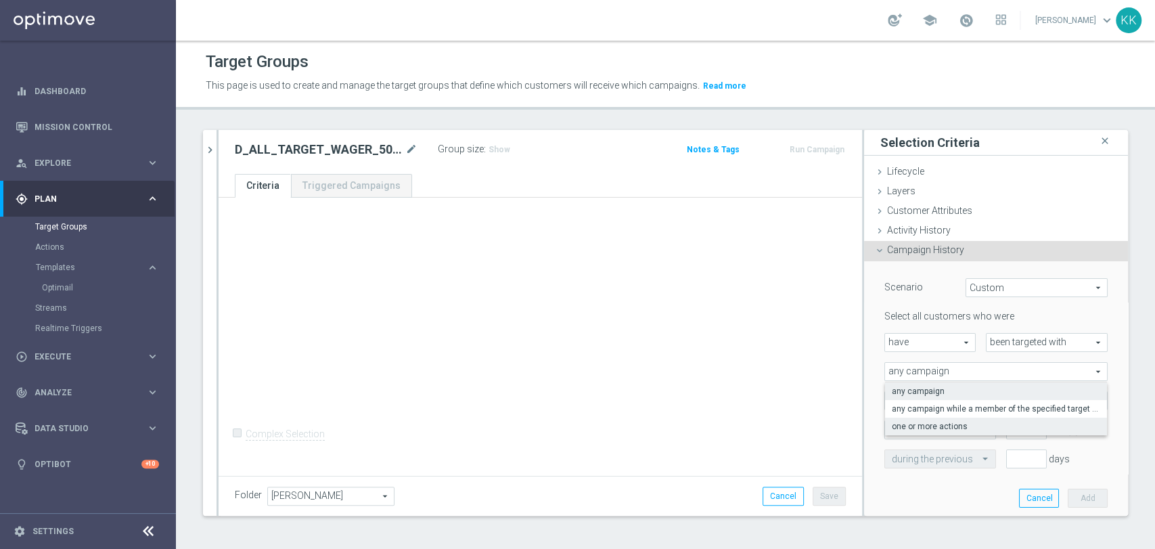
click at [948, 425] on span "one or more actions" at bounding box center [995, 426] width 208 height 11
type input "one or more actions"
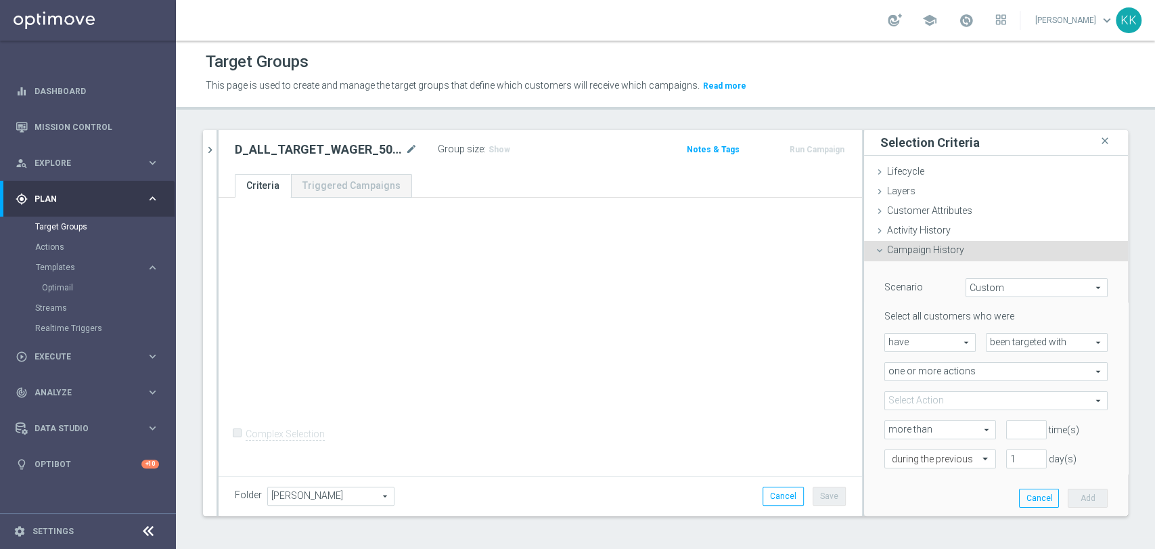
click at [937, 394] on span at bounding box center [996, 401] width 222 height 18
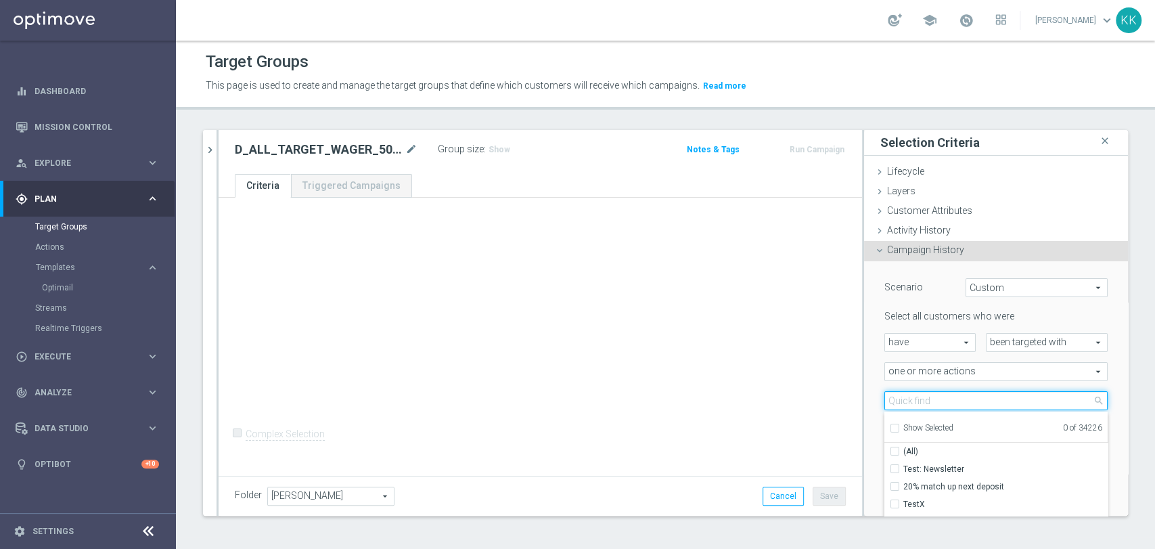
click at [937, 400] on input "search" at bounding box center [995, 400] width 223 height 19
paste input "D_ALL_TARGET_WAGER_50% do 300 PLN_EUROBASKET_280825"
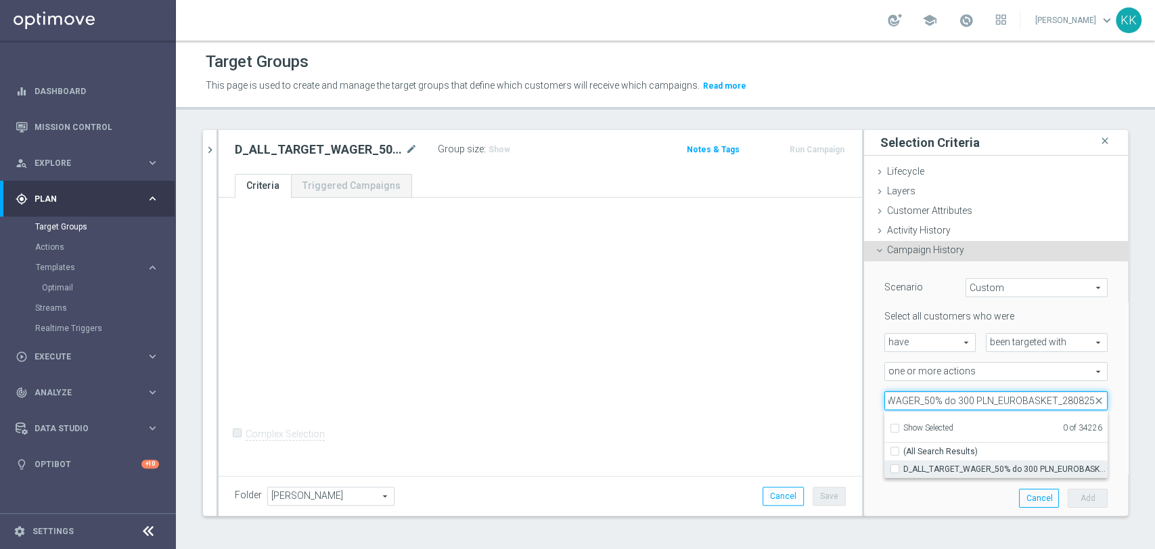
type input "D_ALL_TARGET_WAGER_50% do 300 PLN_EUROBASKET_280825"
click at [927, 472] on span "D_ALL_TARGET_WAGER_50% do 300 PLN_EUROBASKET_280825_BLOKADA" at bounding box center [1005, 468] width 204 height 11
click at [903, 472] on input "D_ALL_TARGET_WAGER_50% do 300 PLN_EUROBASKET_280825_BLOKADA" at bounding box center [898, 468] width 9 height 9
checkbox input "true"
type input "D_ALL_TARGET_WAGER_50% do 300 PLN_EUROBASKET_280825_BLOKADA"
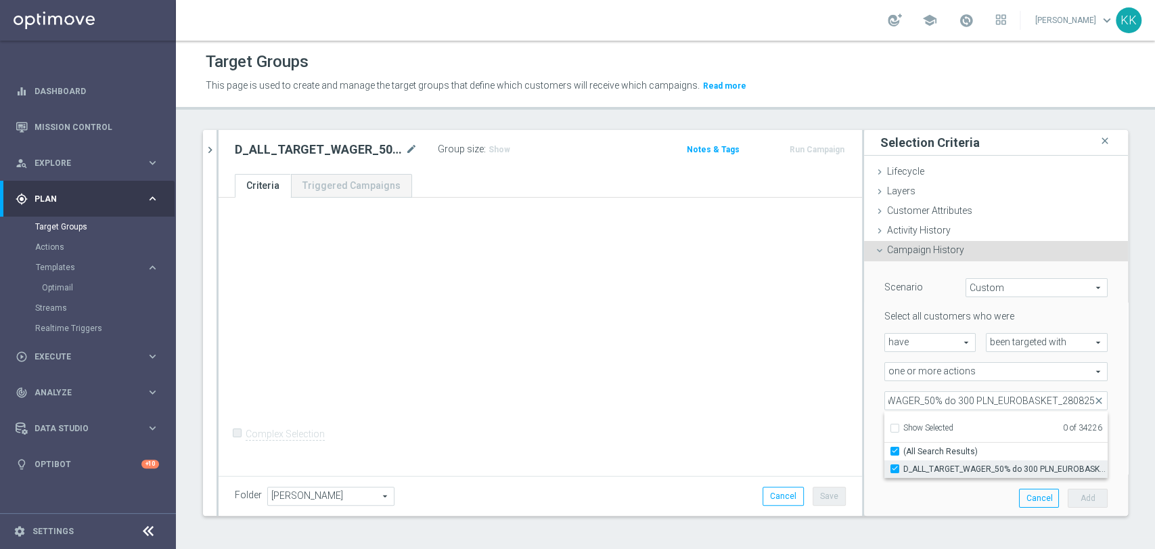
checkbox input "true"
click at [719, 411] on div "+ Add Selection Complex Selection Invalid Expression" at bounding box center [539, 335] width 643 height 275
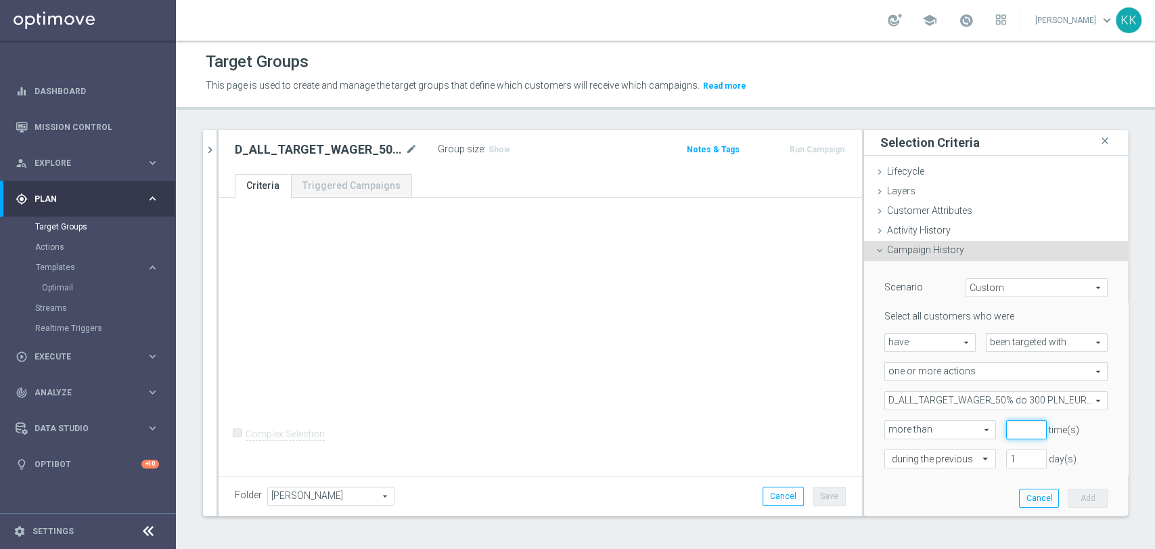
click at [1006, 434] on input "number" at bounding box center [1026, 429] width 41 height 19
type input "0"
click at [942, 463] on input "text" at bounding box center [926, 459] width 70 height 12
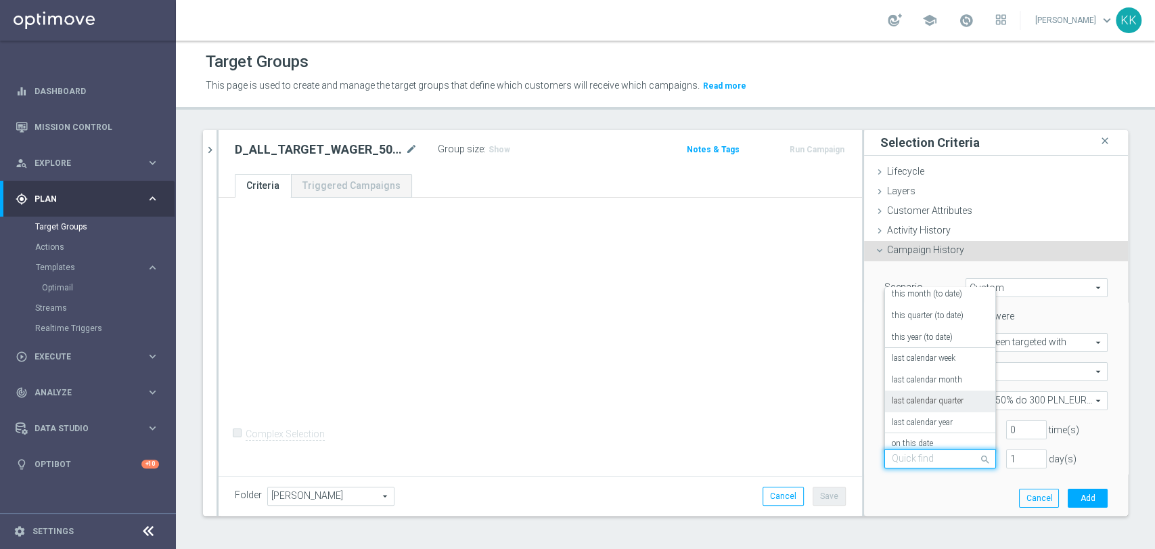
scroll to position [119, 0]
click at [936, 418] on div "in this range" at bounding box center [939, 413] width 97 height 22
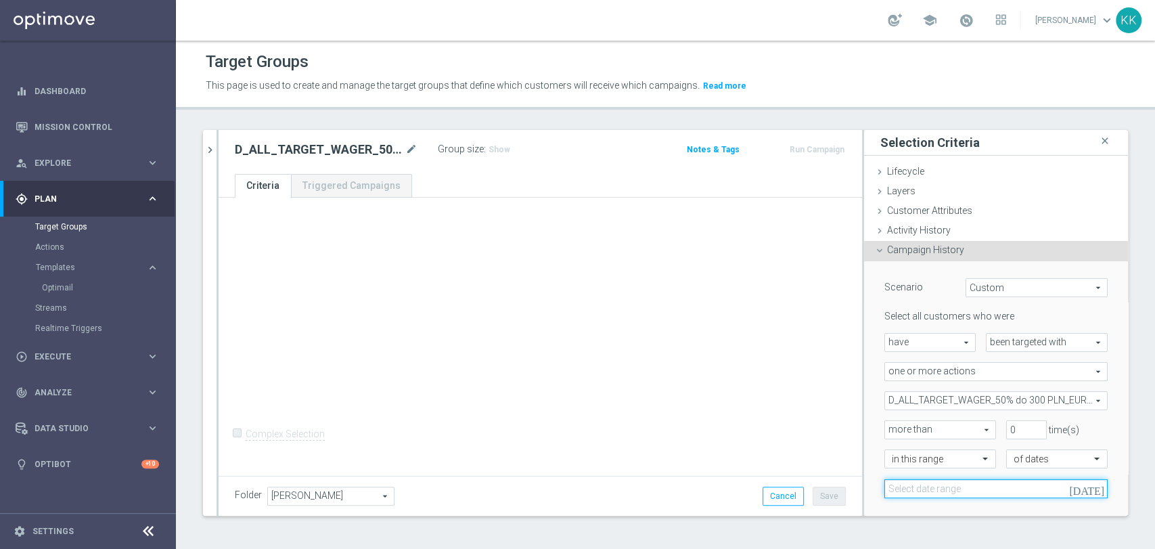
click at [925, 489] on input at bounding box center [995, 488] width 223 height 19
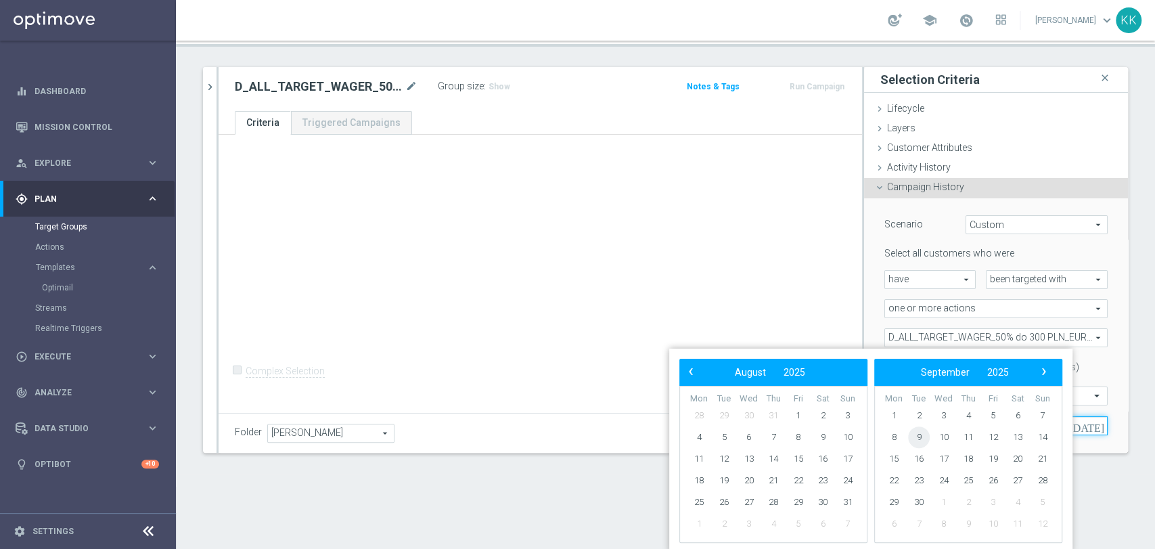
scroll to position [66, 0]
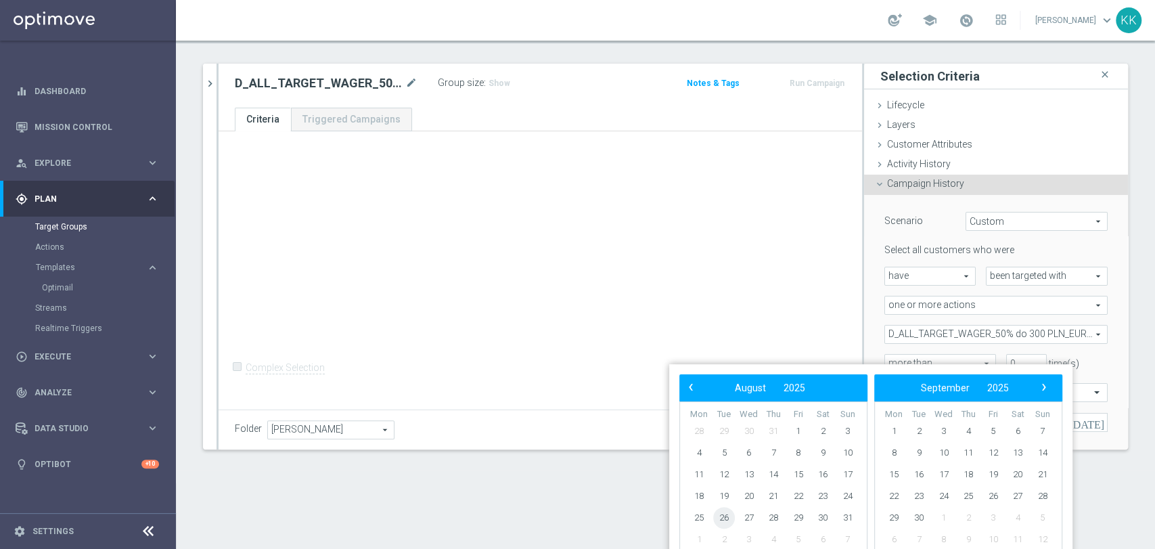
click at [731, 515] on span "26" at bounding box center [724, 518] width 22 height 22
click at [779, 519] on span "28" at bounding box center [773, 518] width 22 height 22
type input "[DATE] - [DATE]"
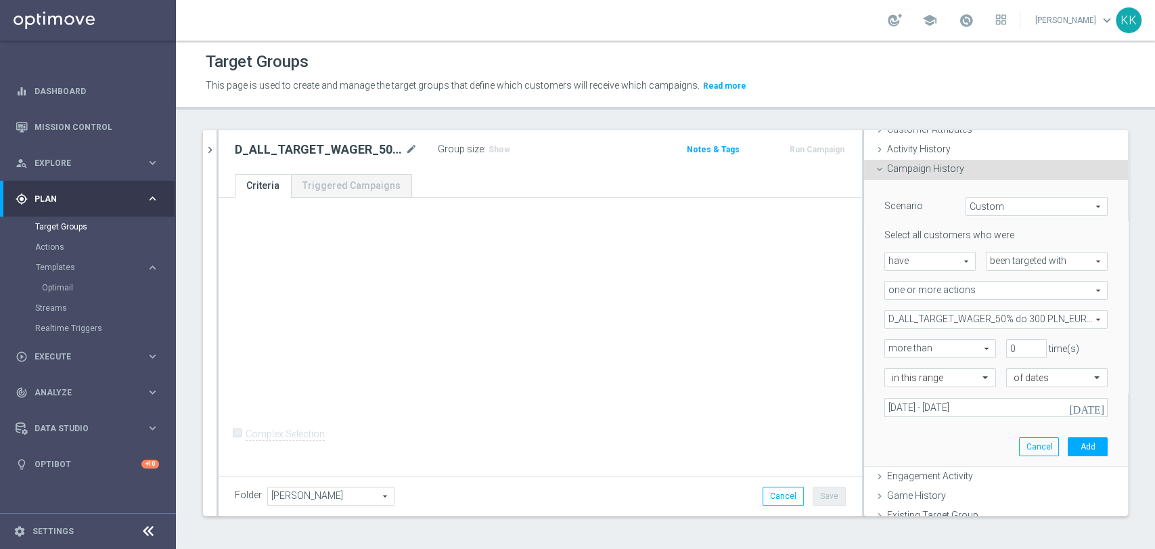
scroll to position [225, 0]
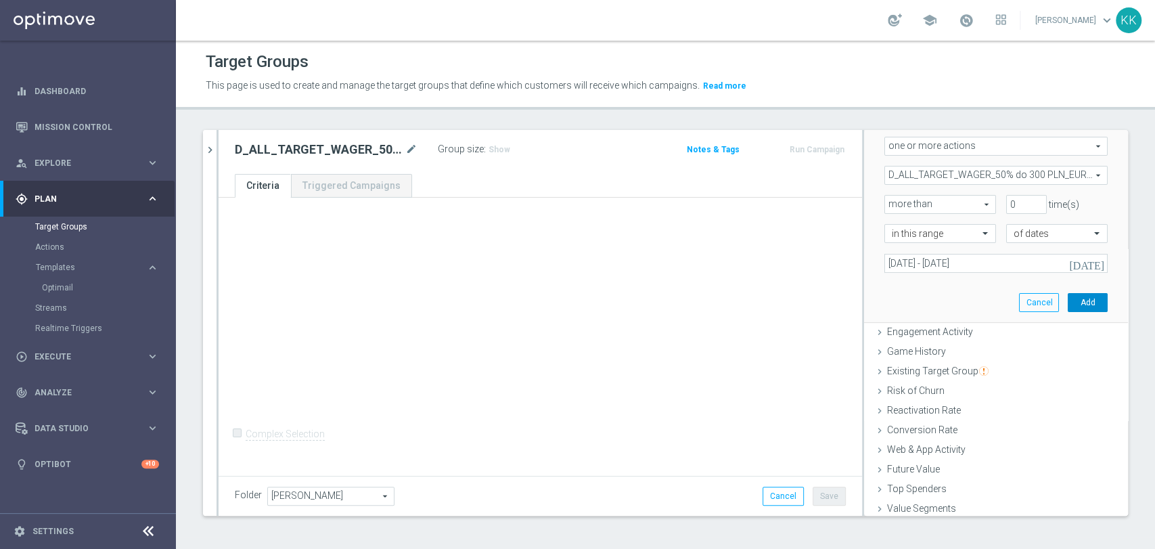
click at [1082, 305] on button "Add" at bounding box center [1087, 302] width 40 height 19
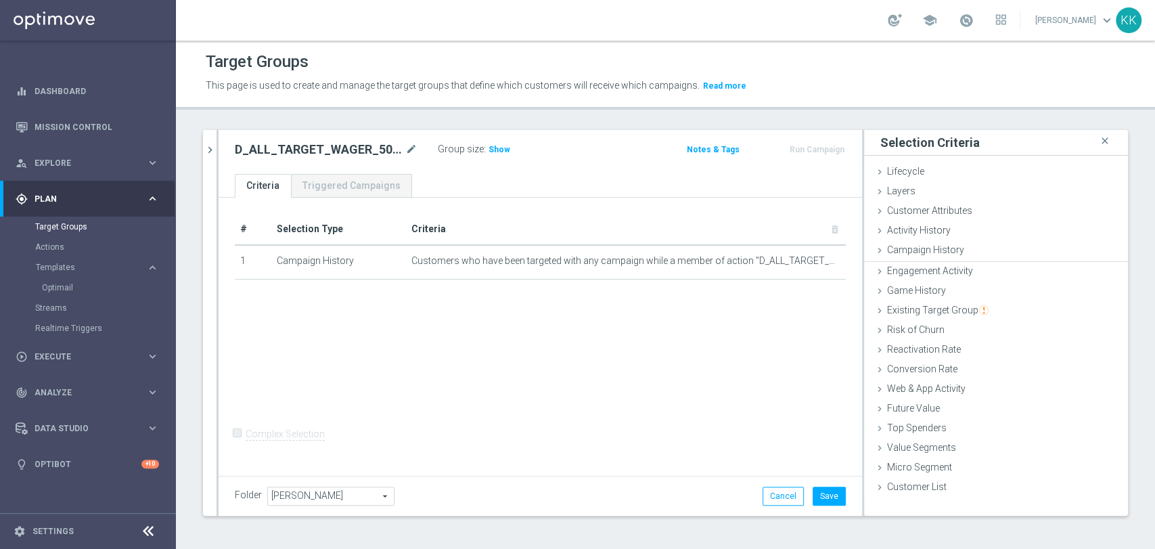
scroll to position [0, 0]
click at [1004, 220] on div "Customer Attributes done" at bounding box center [996, 212] width 264 height 20
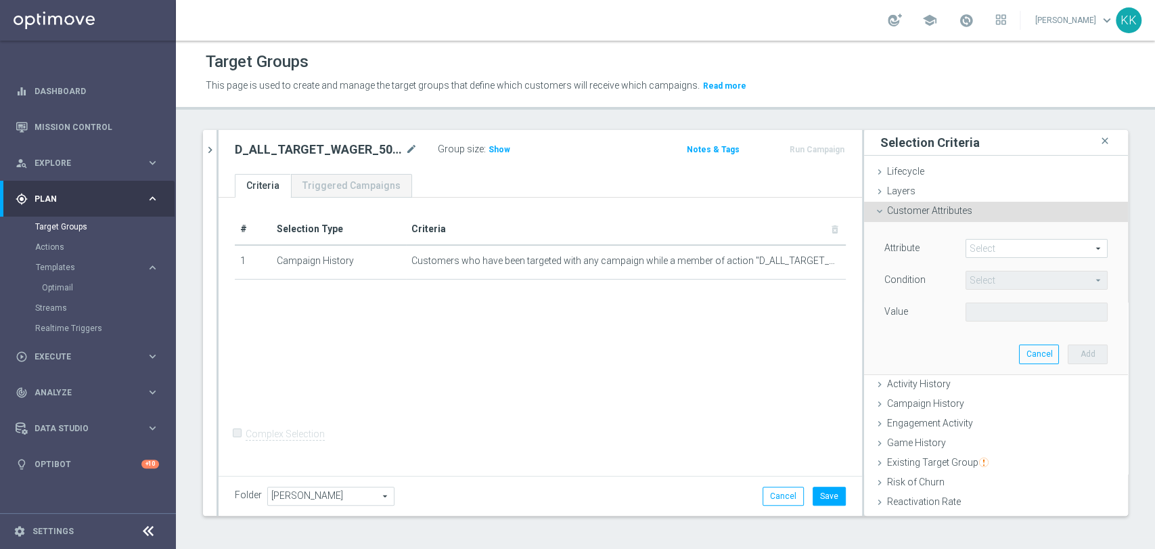
click at [1000, 253] on span at bounding box center [1036, 248] width 141 height 18
click at [0, 0] on input "search" at bounding box center [0, 0] width 0 height 0
type input "[PERSON_NAME]"
click at [996, 261] on label "Marketing Agreement" at bounding box center [1036, 269] width 142 height 18
type input "Marketing Agreement"
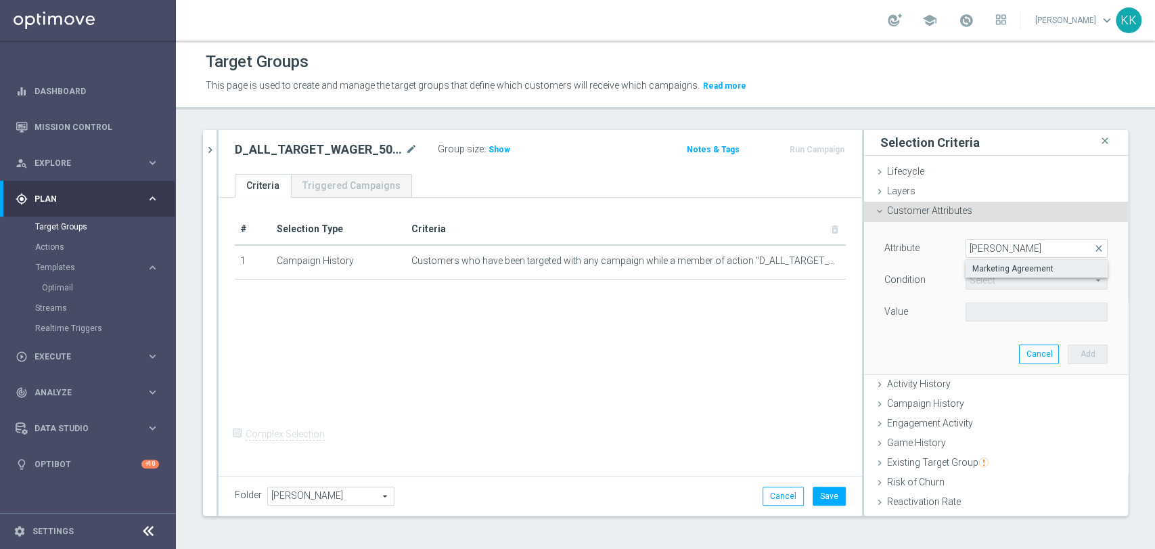
type input "Equals"
click at [984, 317] on span at bounding box center [1036, 312] width 141 height 18
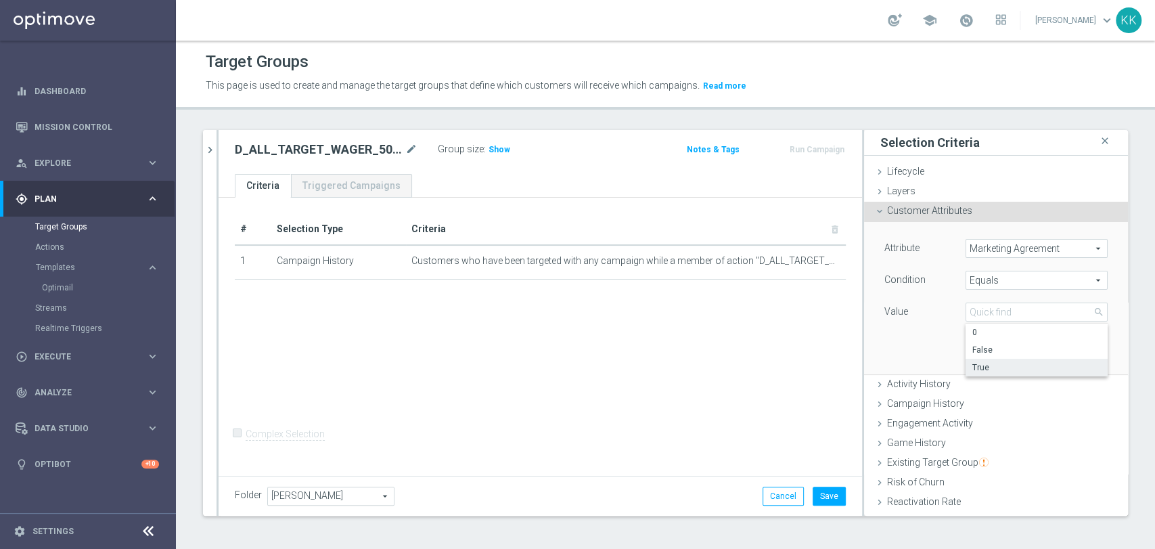
click at [982, 361] on label "True" at bounding box center [1036, 367] width 142 height 18
type input "True"
click at [1067, 352] on button "Add" at bounding box center [1087, 353] width 40 height 19
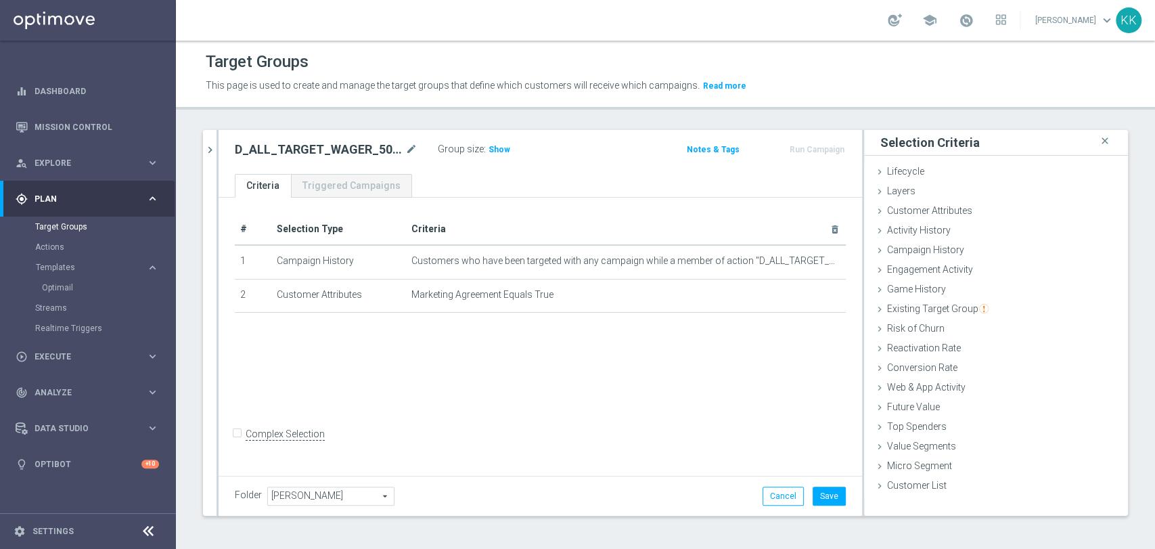
click at [836, 492] on div "Folder [PERSON_NAME] arrow_drop_down search Cancel Save Saving..." at bounding box center [539, 496] width 643 height 40
click at [814, 503] on button "Save" at bounding box center [828, 495] width 33 height 19
click at [499, 143] on h3 "Show" at bounding box center [499, 149] width 24 height 15
click at [55, 286] on link "Optimail" at bounding box center [91, 287] width 99 height 11
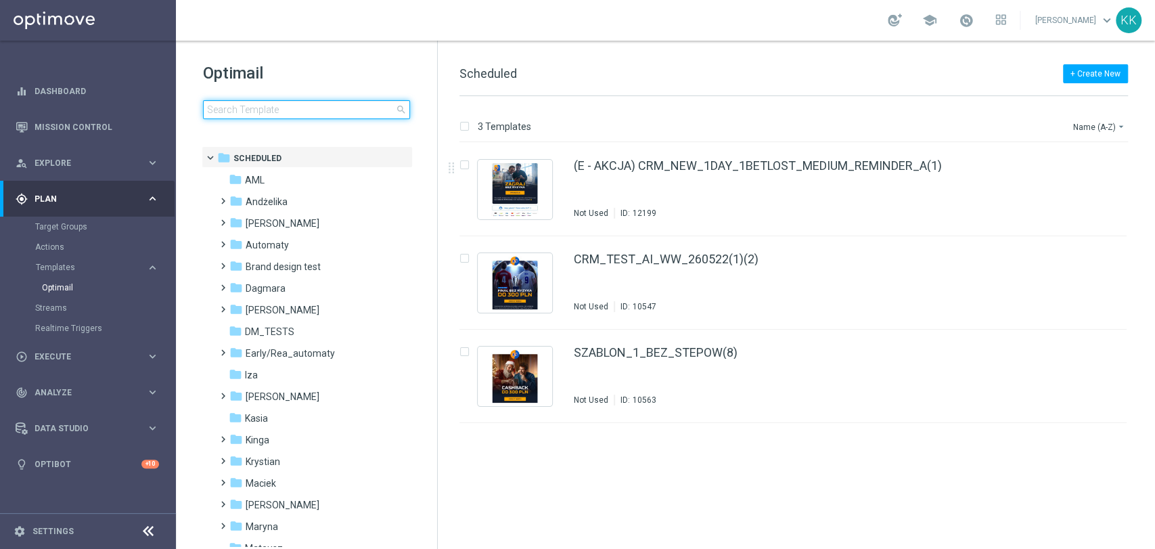
click at [327, 100] on input at bounding box center [306, 109] width 207 height 19
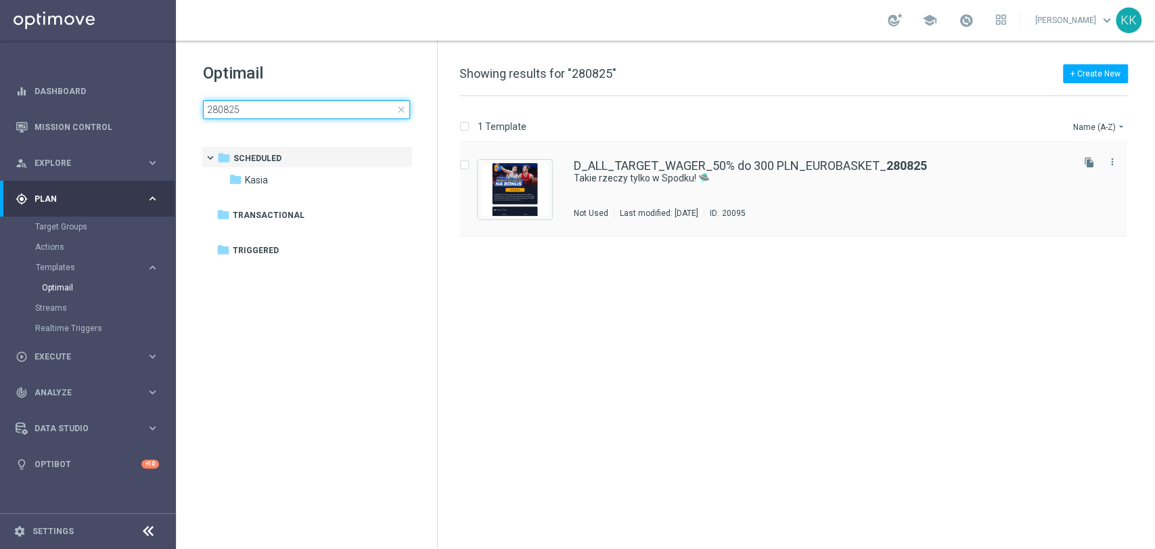
type input "280825"
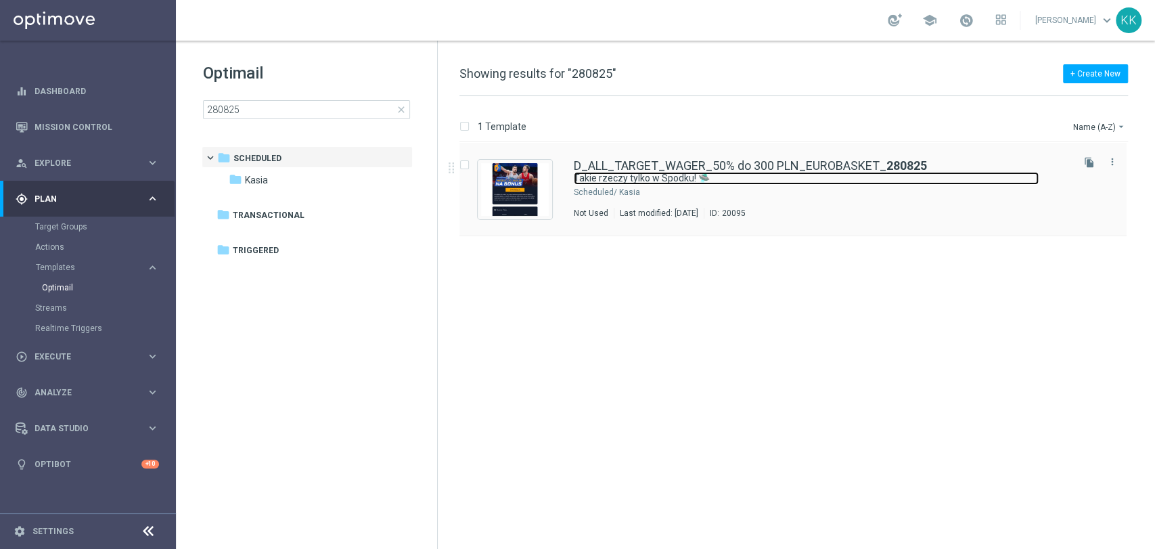
click at [630, 175] on link "Takie rzeczy tylko w Spodku! 🛸" at bounding box center [806, 178] width 465 height 13
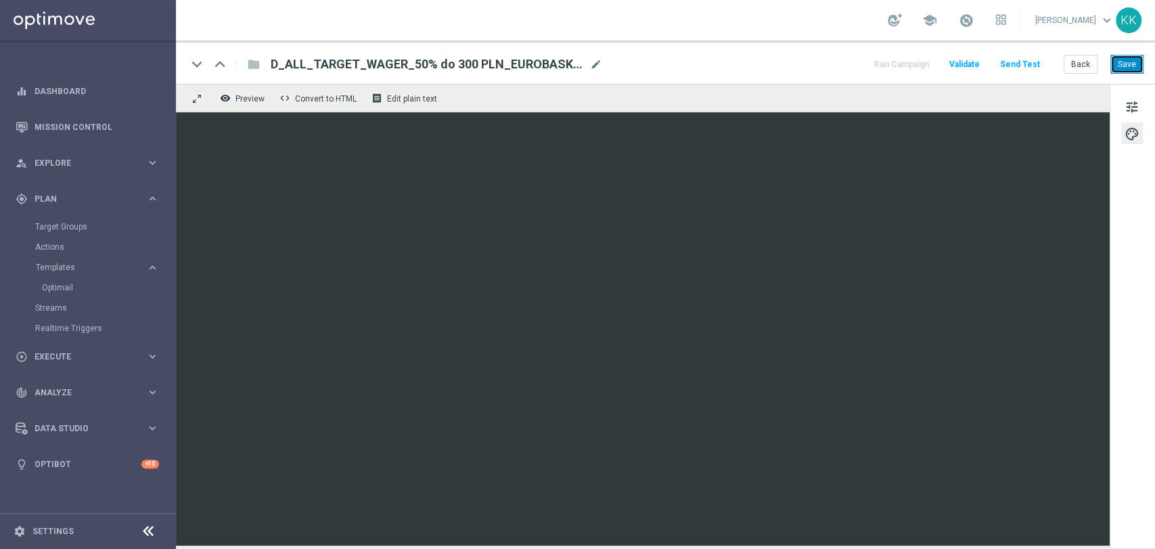
click at [1126, 66] on button "Save" at bounding box center [1126, 64] width 33 height 19
click at [1127, 55] on button "Save" at bounding box center [1126, 64] width 33 height 19
